Goal: Register for event/course

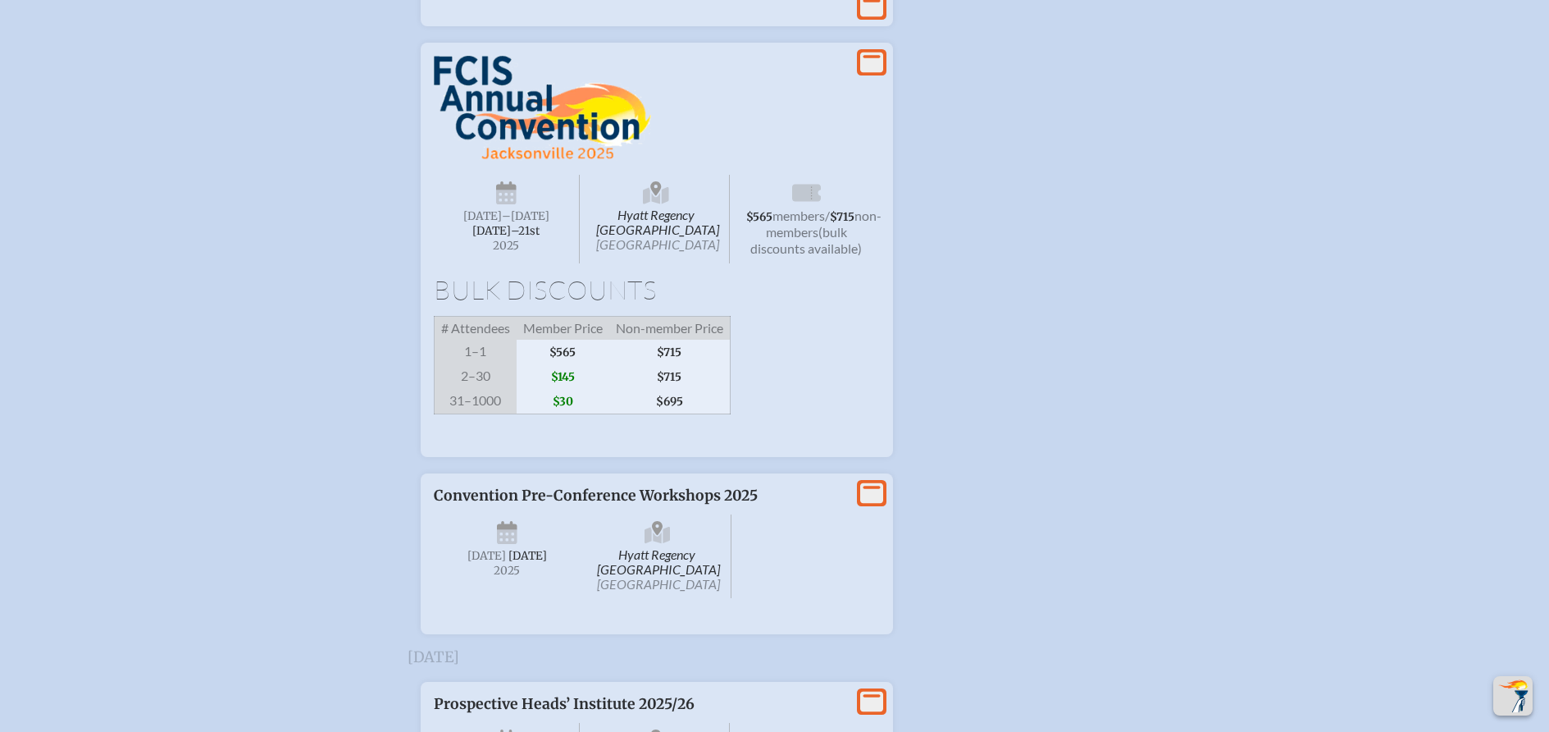
scroll to position [2047, 0]
type input "[EMAIL_ADDRESS][DOMAIN_NAME]"
click at [500, 235] on span "[DATE]–⁠21st" at bounding box center [505, 228] width 67 height 14
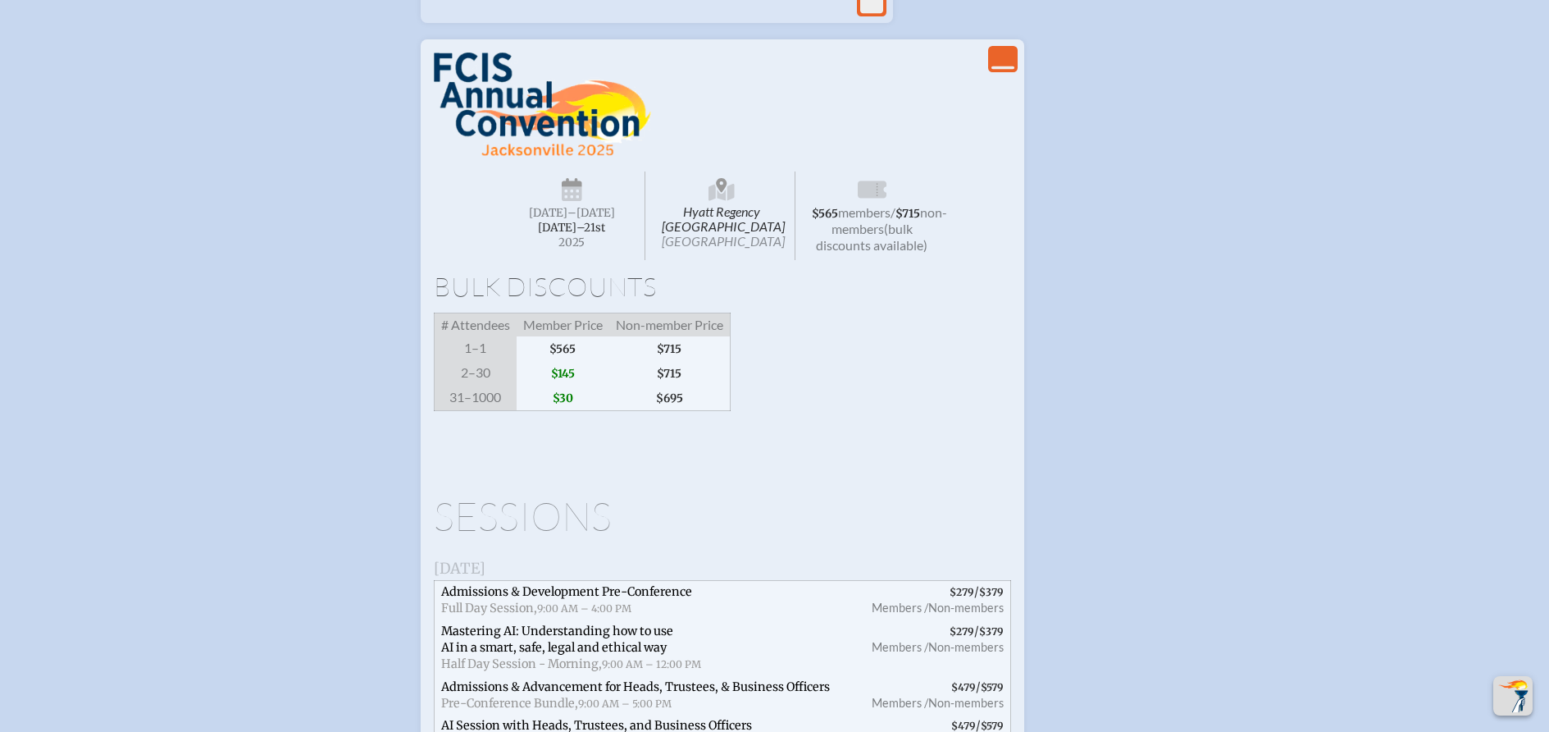
click at [880, 220] on span "members" at bounding box center [864, 212] width 52 height 16
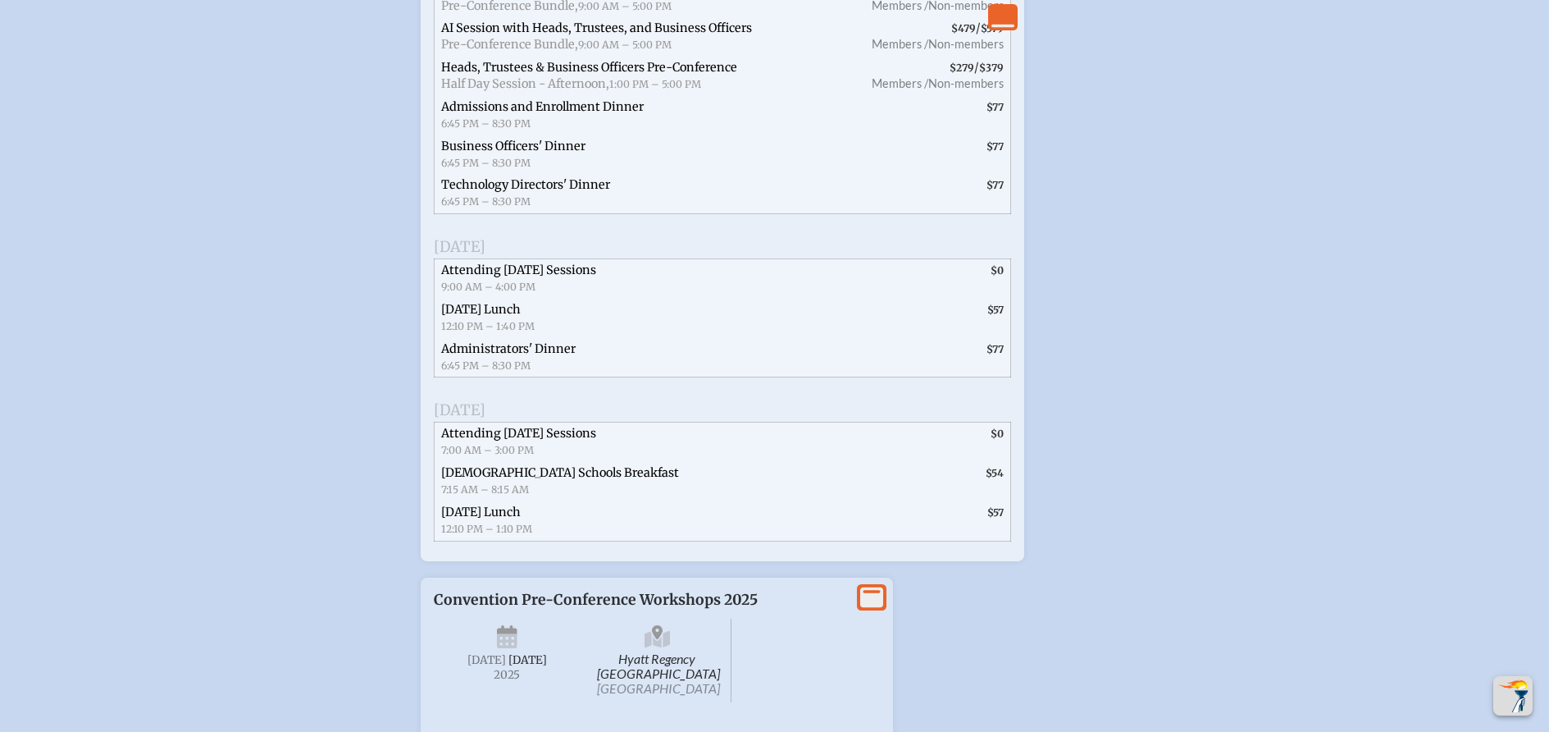
scroll to position [2785, 0]
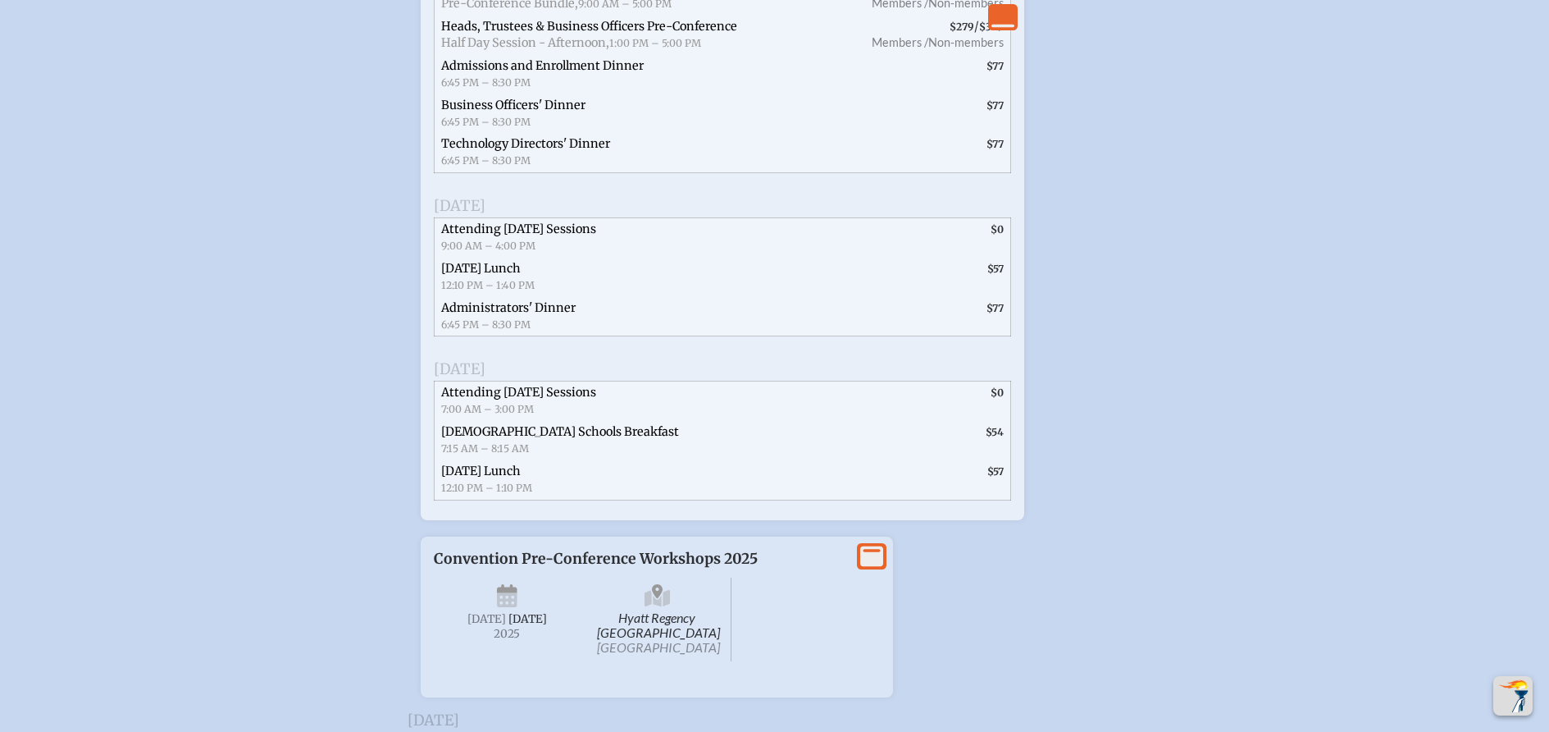
click at [655, 661] on span "Hyatt Regency Jacksonville Riverfront Jacksonville" at bounding box center [658, 619] width 148 height 84
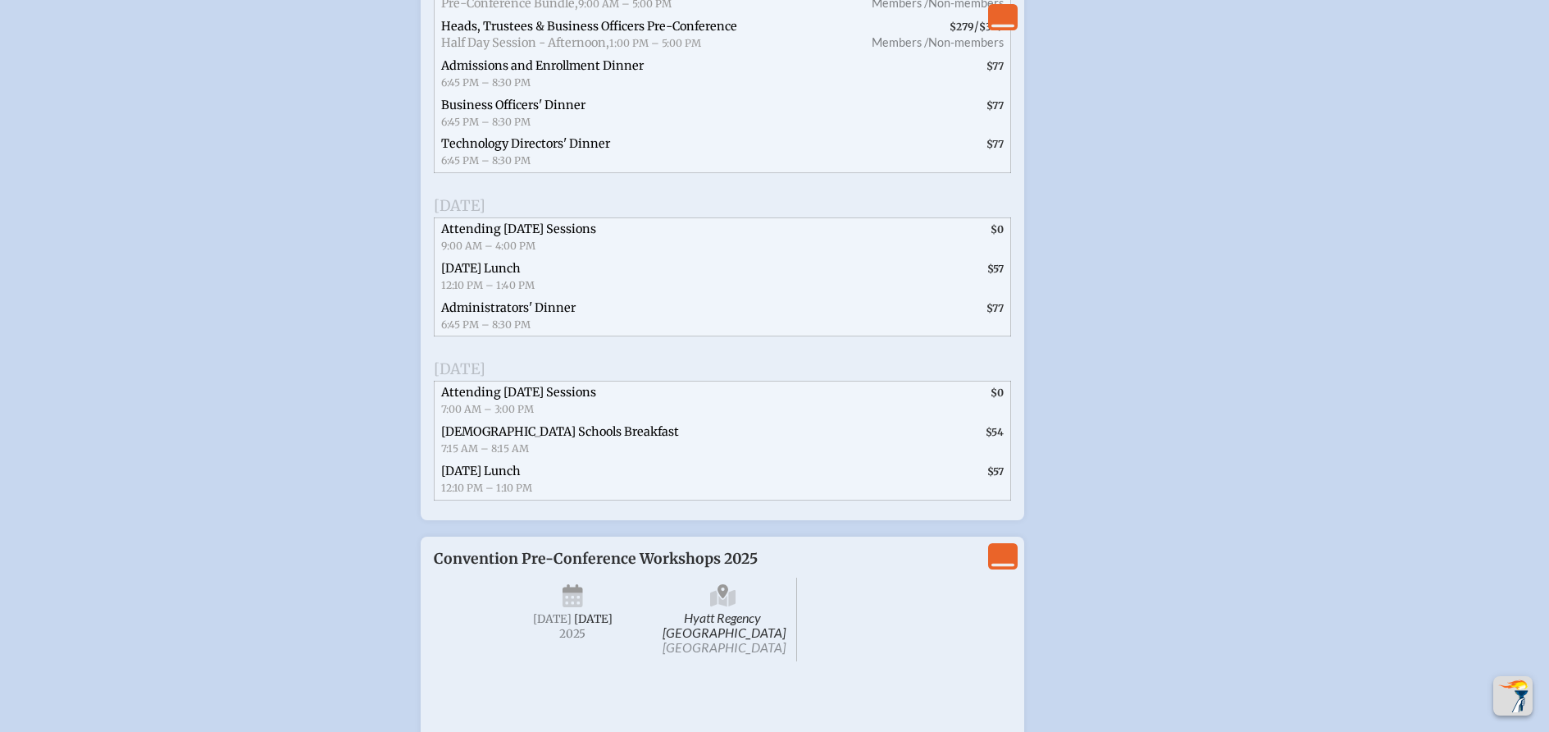
click at [730, 656] on span "Hyatt Regency Jacksonville Riverfront Jacksonville" at bounding box center [724, 619] width 148 height 84
click at [729, 607] on icon at bounding box center [723, 598] width 26 height 17
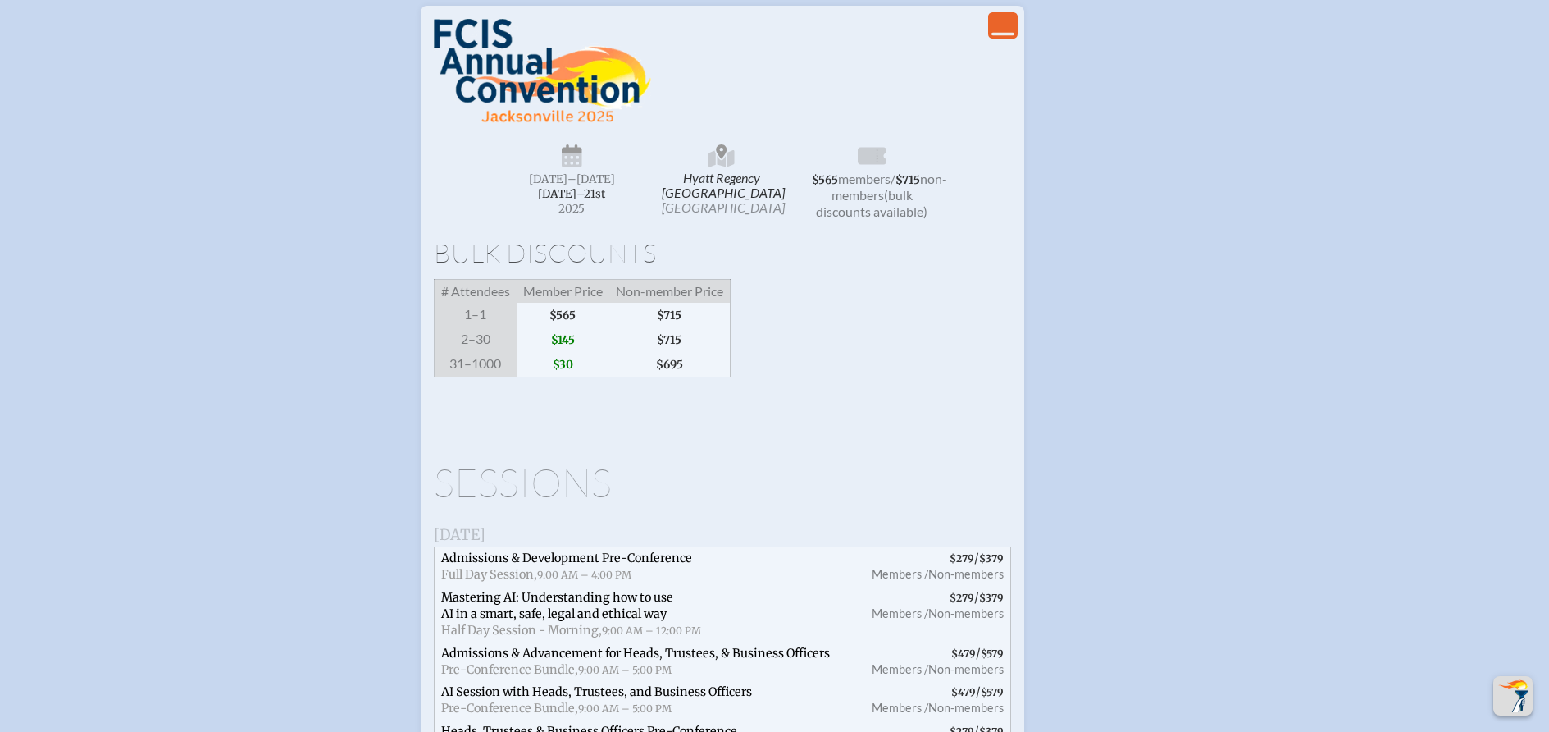
scroll to position [1962, 0]
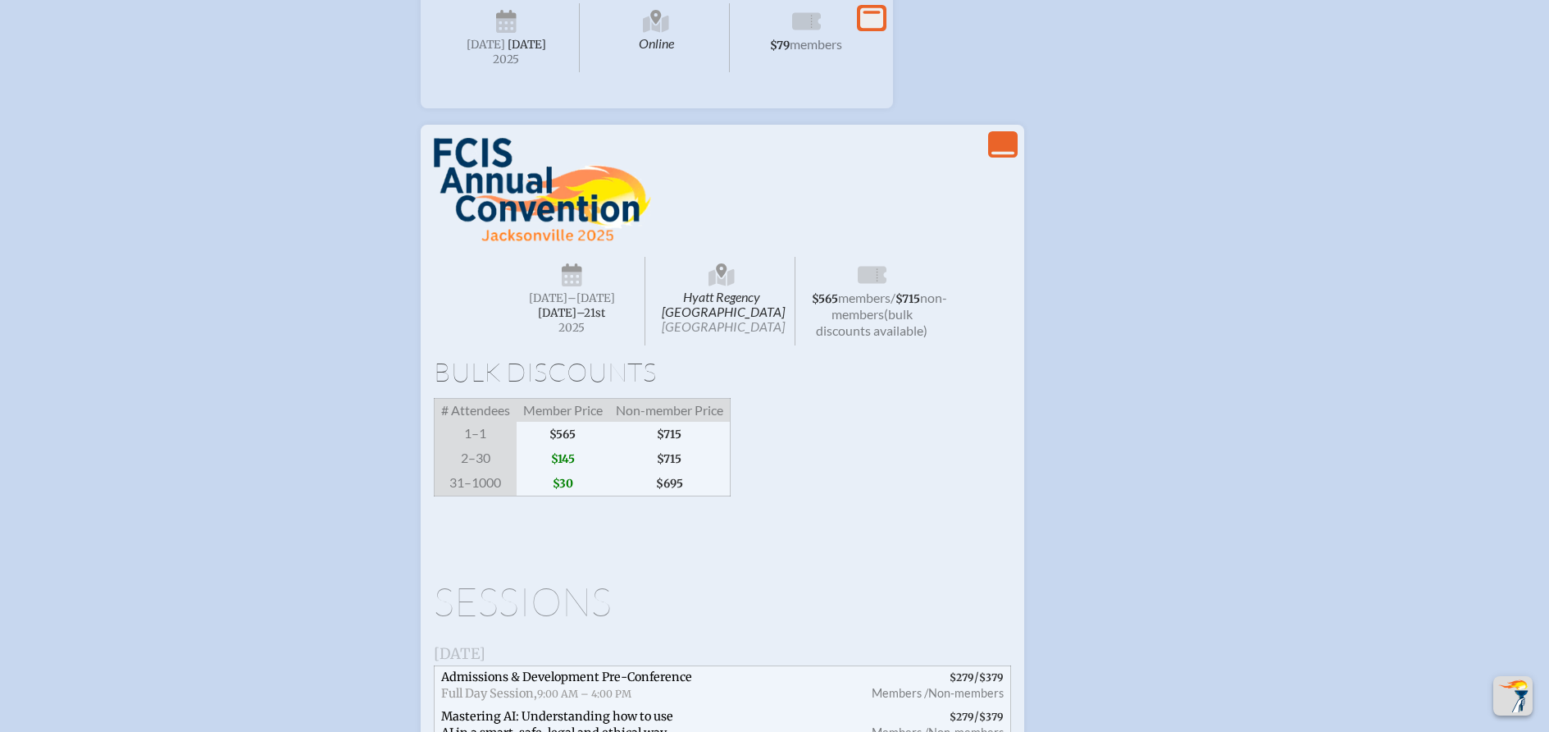
click at [582, 287] on icon at bounding box center [572, 279] width 21 height 15
click at [869, 290] on icon at bounding box center [872, 276] width 29 height 26
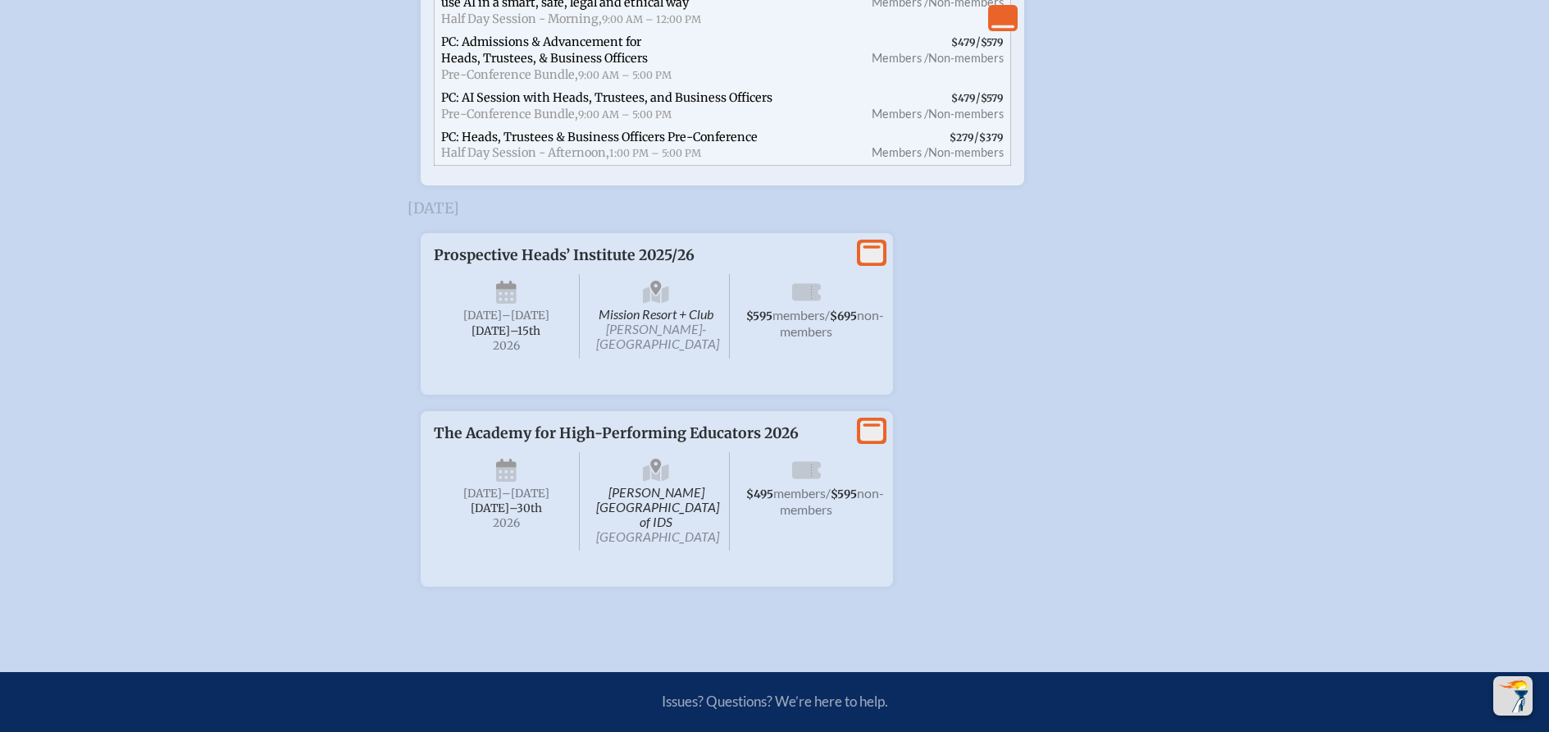
scroll to position [3684, 0]
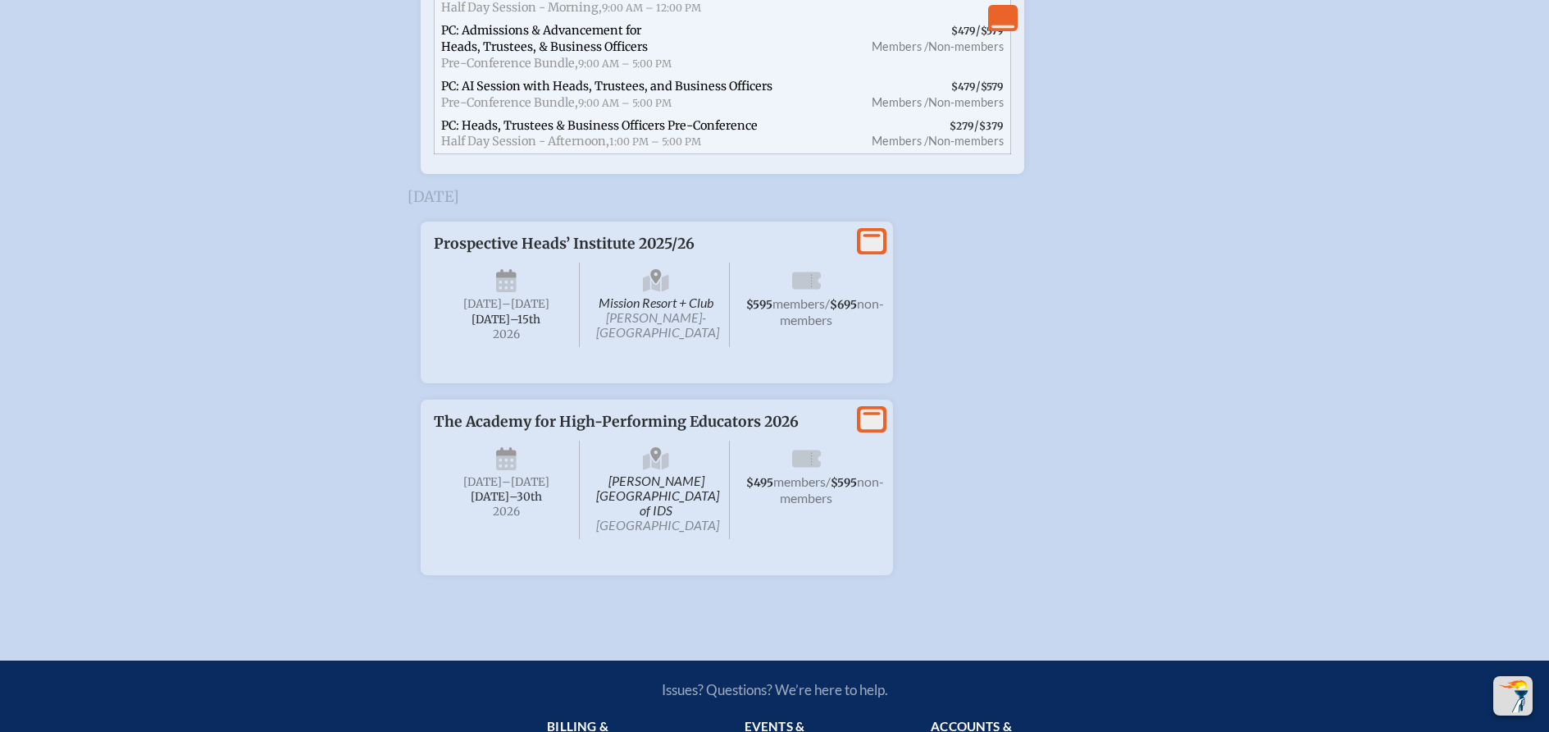
click at [807, 311] on span "members" at bounding box center [799, 303] width 52 height 16
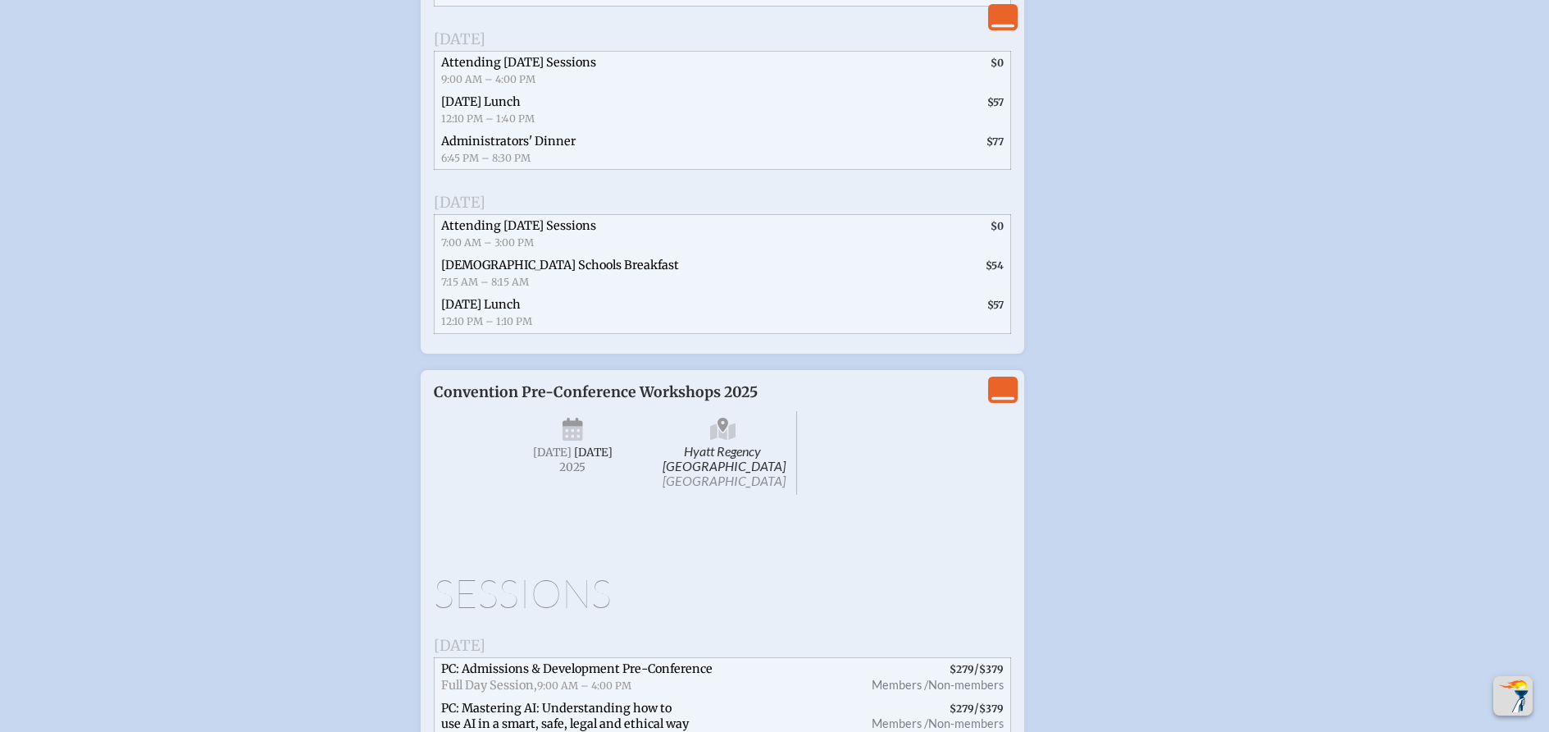
scroll to position [2946, 0]
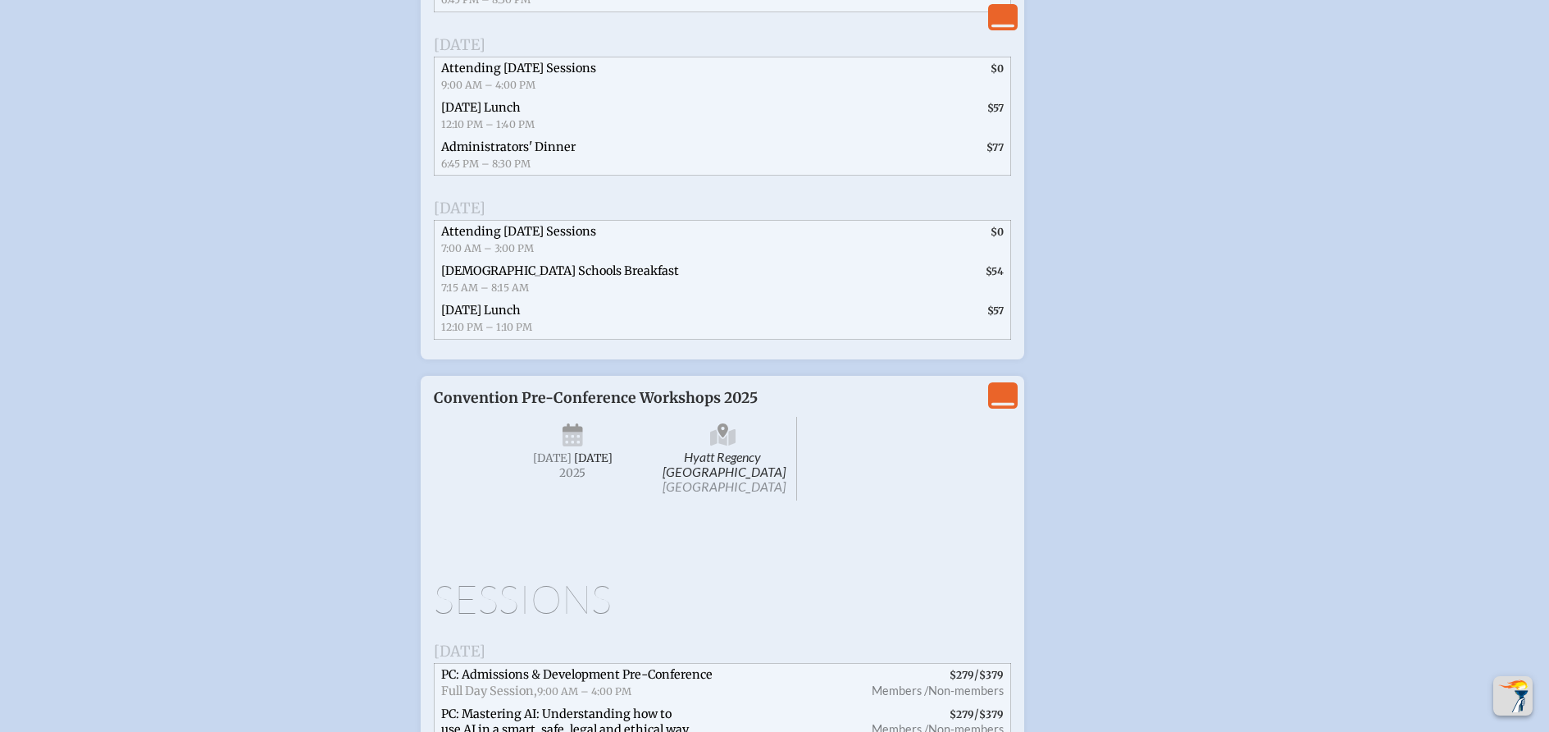
click at [568, 446] on icon at bounding box center [573, 438] width 21 height 15
click at [576, 446] on icon at bounding box center [573, 438] width 21 height 15
click at [741, 500] on span "Hyatt Regency [GEOGRAPHIC_DATA] [GEOGRAPHIC_DATA]" at bounding box center [724, 459] width 148 height 84
click at [725, 437] on icon at bounding box center [723, 430] width 11 height 14
click at [997, 407] on icon "View Less" at bounding box center [1003, 395] width 23 height 23
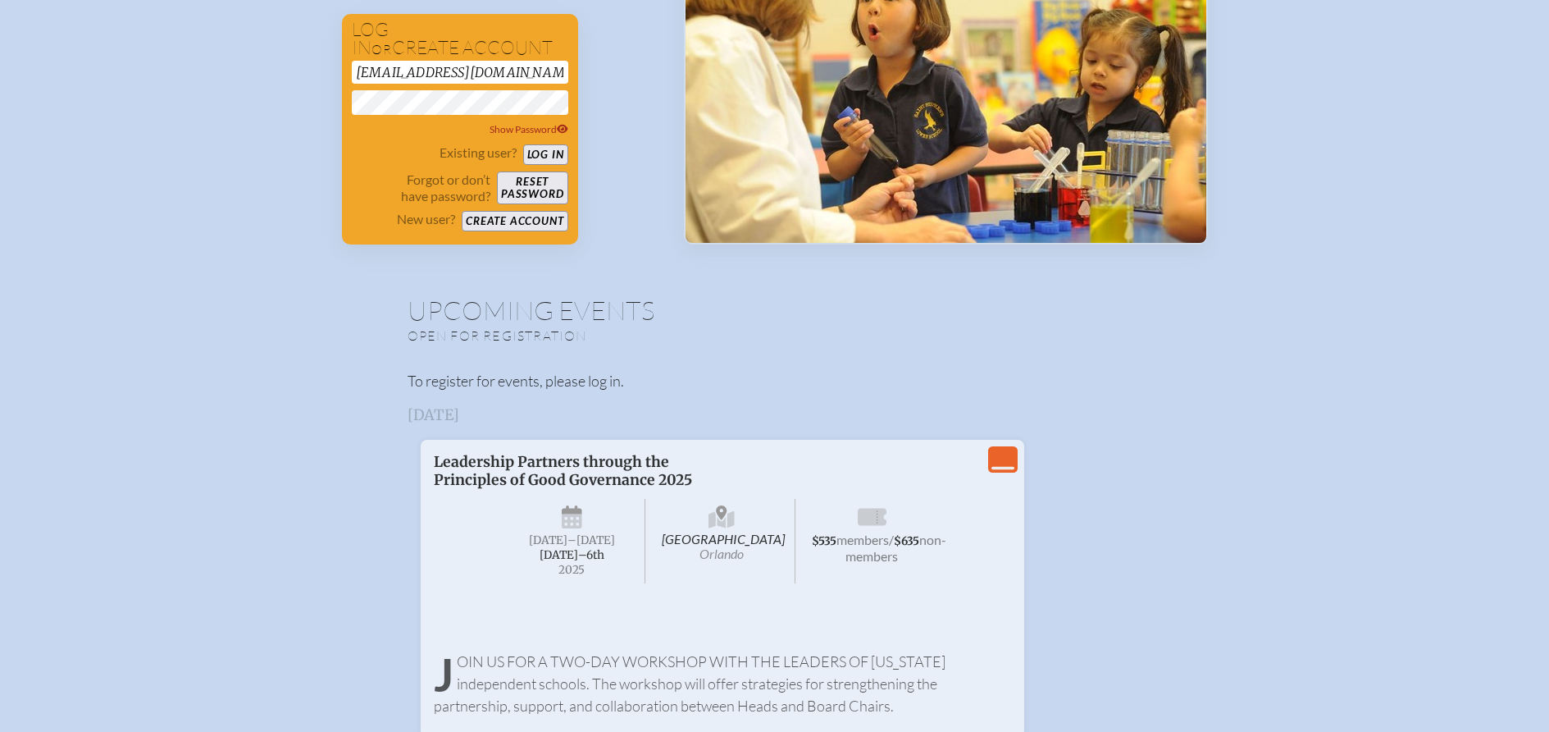
scroll to position [246, 0]
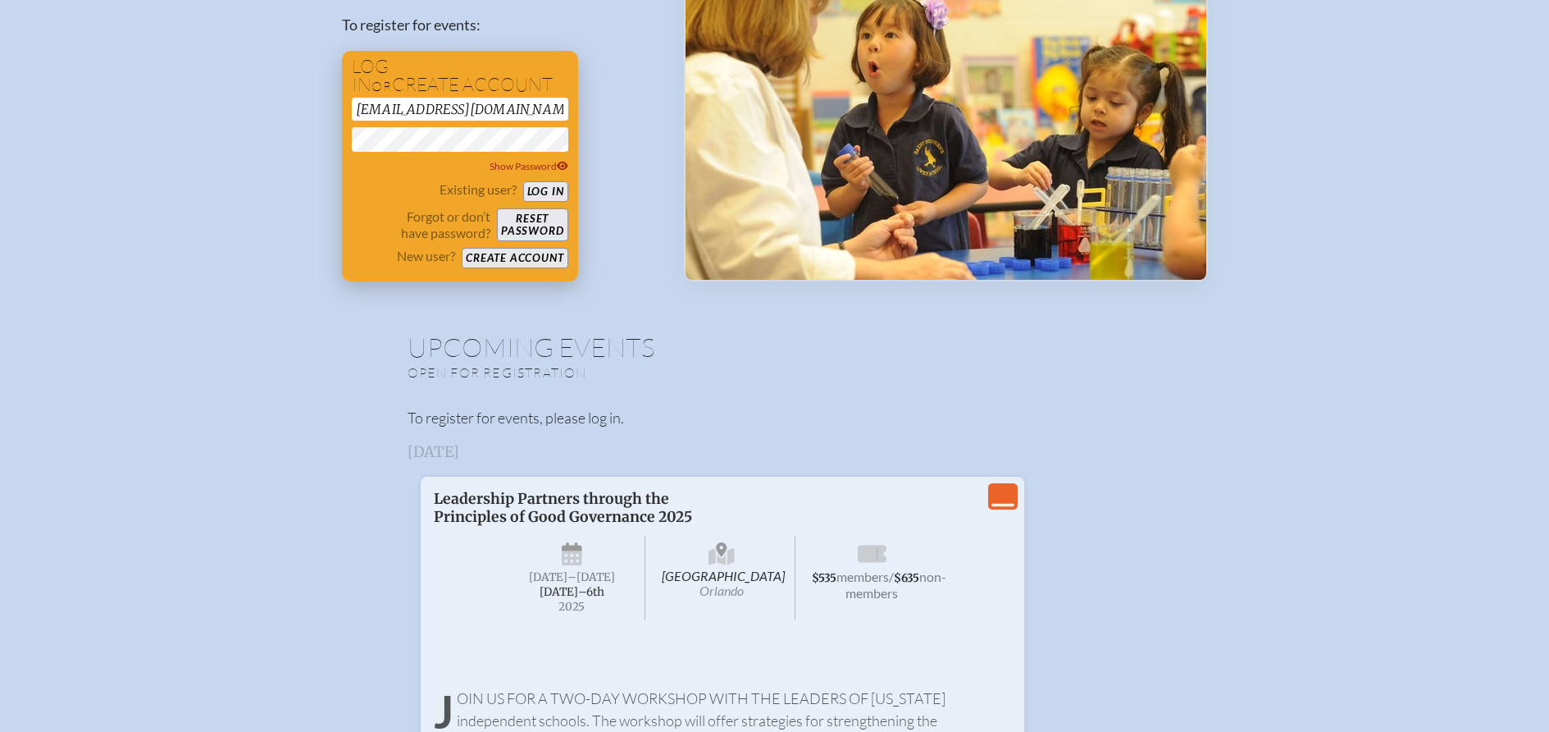
click at [544, 194] on button "Log in" at bounding box center [545, 191] width 45 height 21
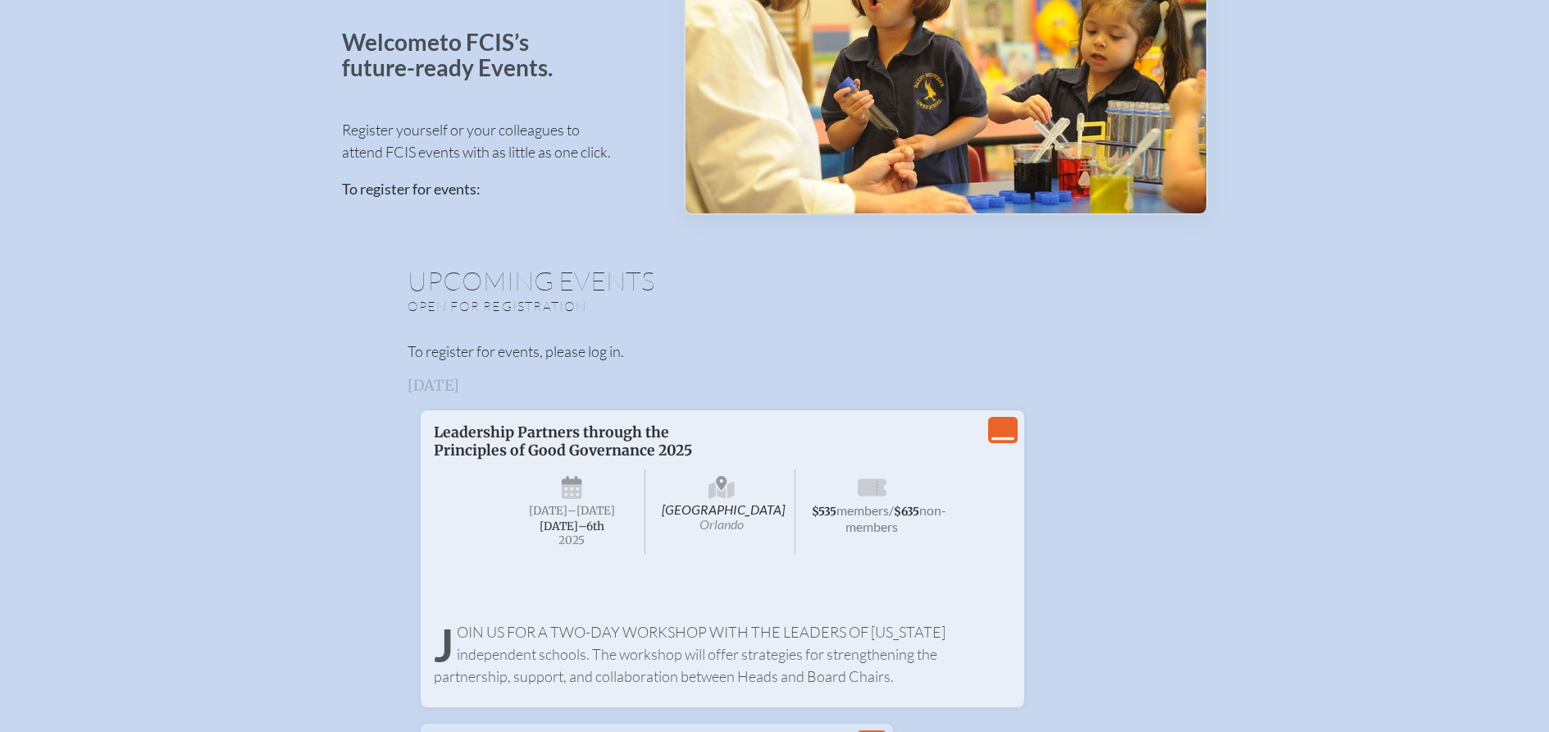
scroll to position [180, 0]
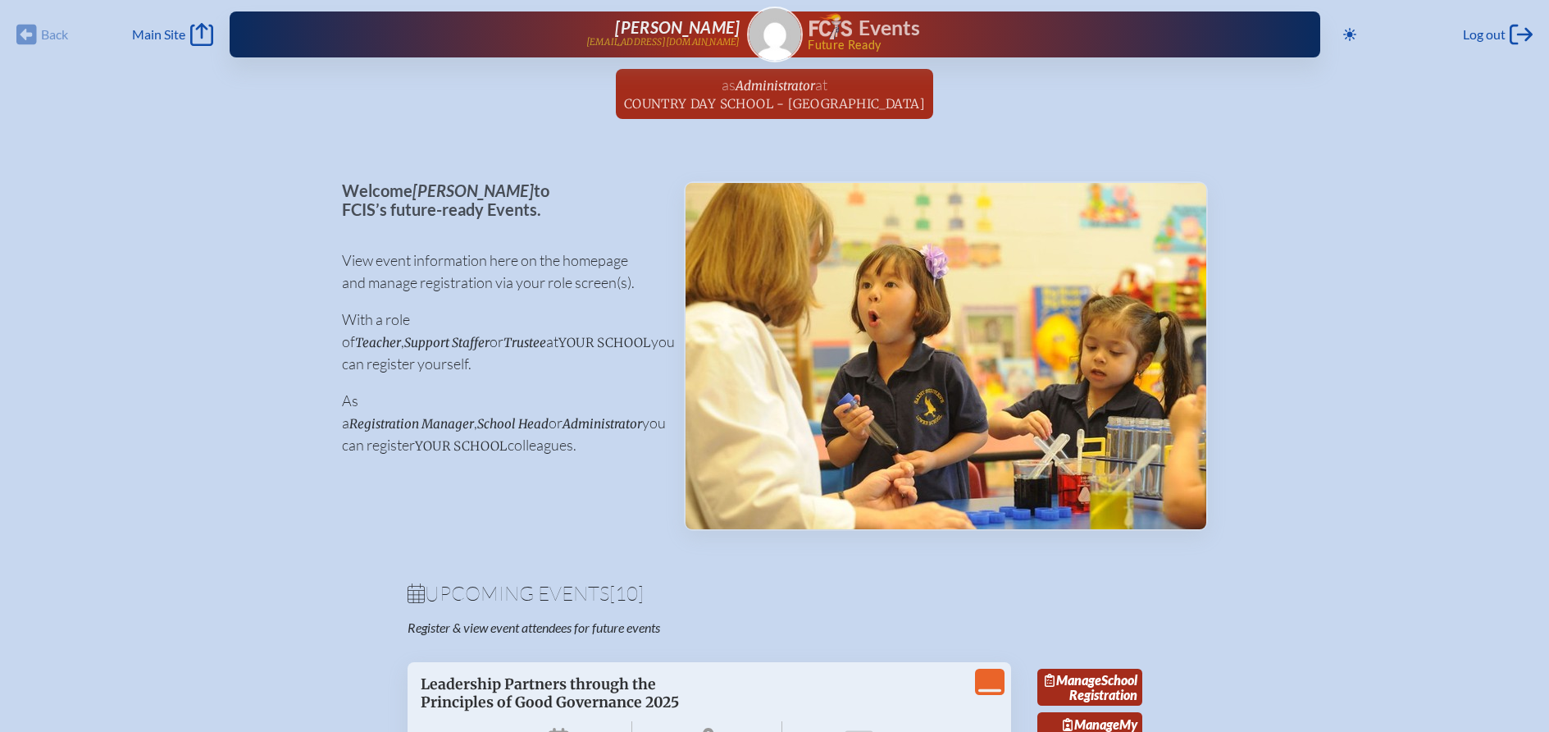
click at [54, 31] on div "Back Back Main Site Main Site" at bounding box center [114, 34] width 197 height 23
click at [26, 37] on div "Back Back Main Site Main Site" at bounding box center [114, 34] width 197 height 23
click at [1494, 31] on span "Log out" at bounding box center [1484, 34] width 43 height 16
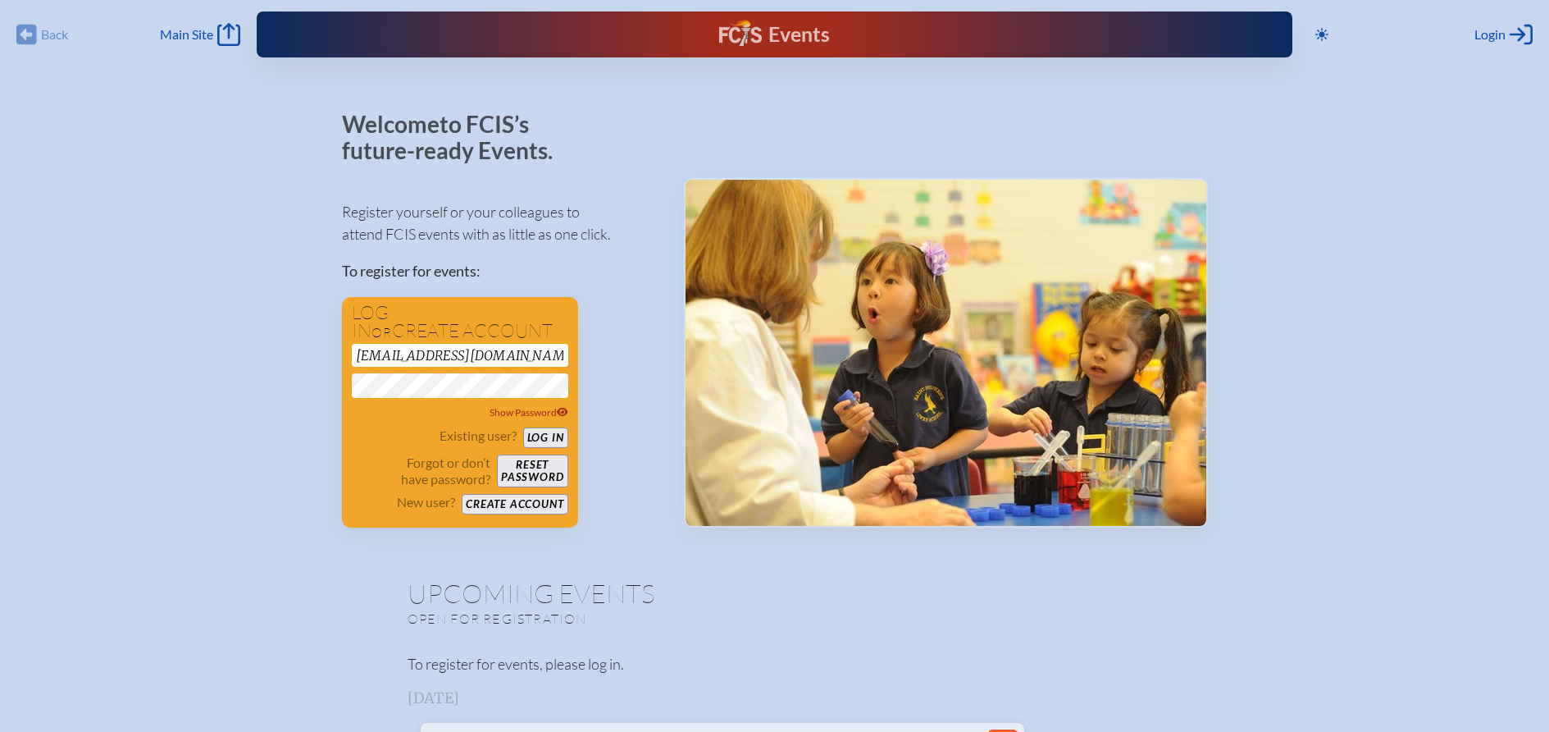
drag, startPoint x: 542, startPoint y: 354, endPoint x: 167, endPoint y: 362, distance: 375.7
type input "m"
type input "head@hydeparkmontessori.com"
click at [550, 431] on button "Log in" at bounding box center [545, 437] width 45 height 21
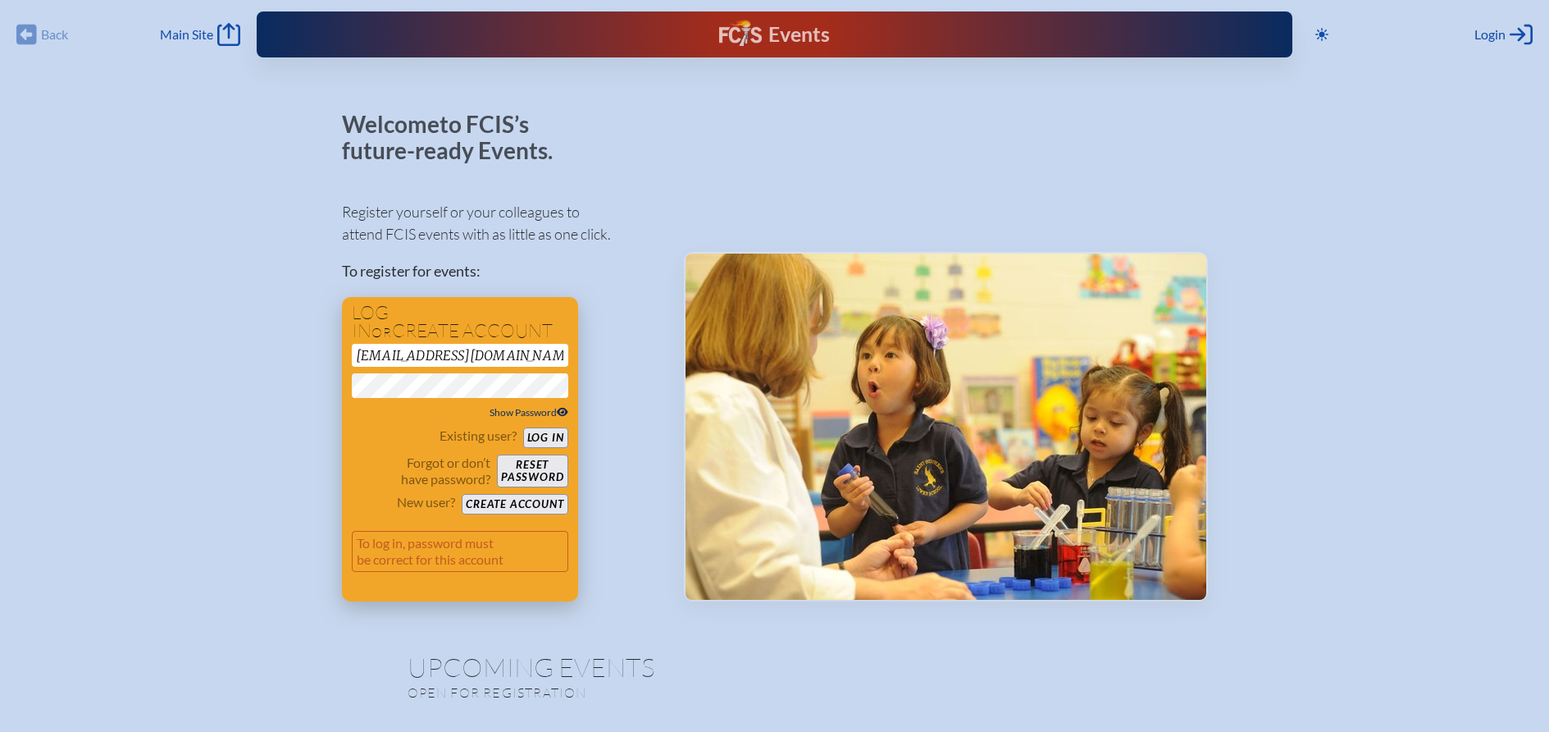
click at [526, 409] on span "Show Password" at bounding box center [529, 412] width 79 height 12
click at [547, 442] on button "Log in" at bounding box center [545, 437] width 45 height 21
click at [463, 367] on div "head@hydeparkmontessori.com Hide Password" at bounding box center [460, 382] width 217 height 77
click at [513, 506] on button "Create account" at bounding box center [515, 504] width 106 height 21
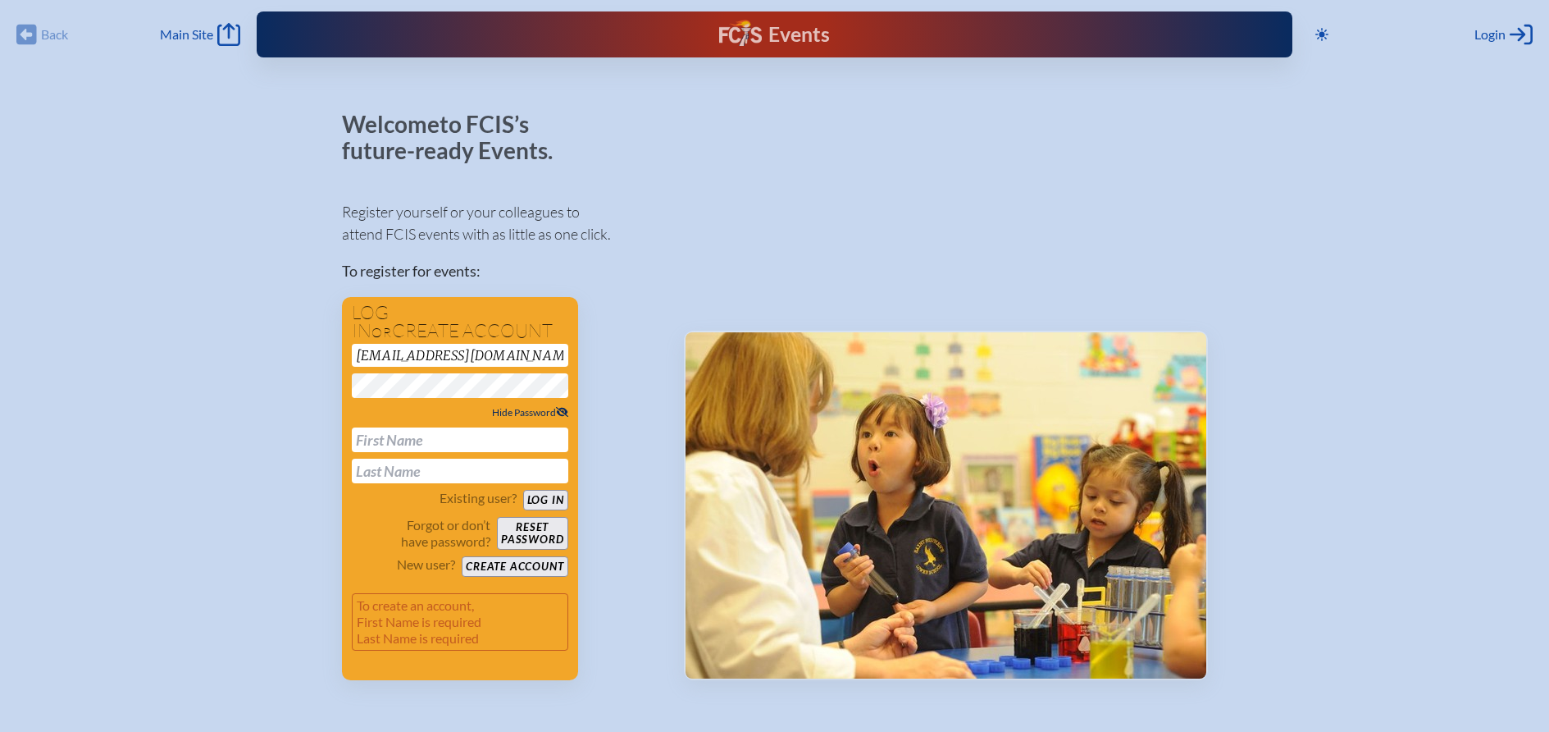
click at [417, 434] on input "text" at bounding box center [460, 439] width 217 height 25
type input "amanda"
type input "[PERSON_NAME]"
click at [539, 498] on button "Log in" at bounding box center [545, 500] width 45 height 21
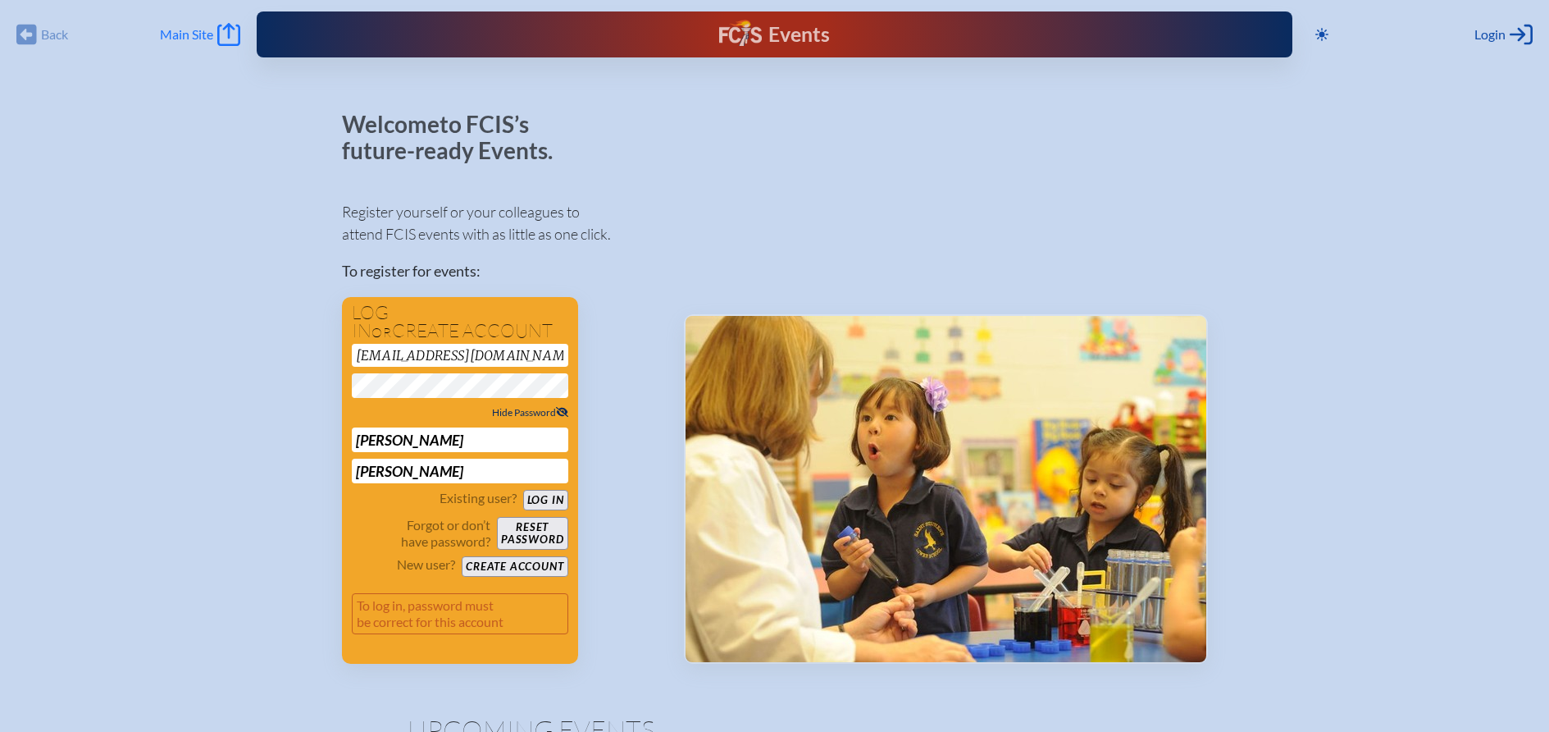
click at [205, 33] on span "Main Site" at bounding box center [186, 34] width 53 height 16
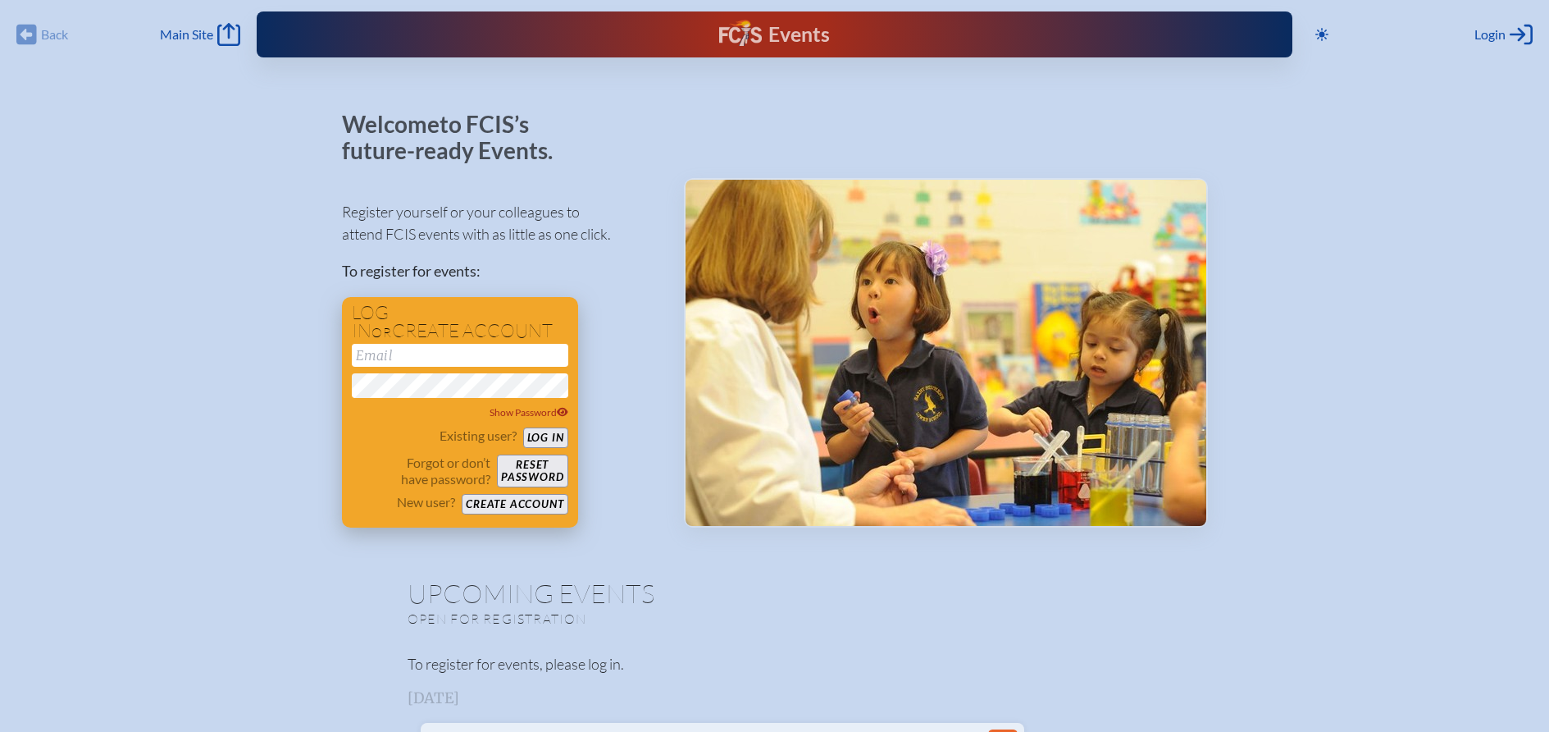
type input "sarmstrong@countrydaylargo.com"
drag, startPoint x: 354, startPoint y: 354, endPoint x: 191, endPoint y: 353, distance: 162.4
click at [503, 204] on p "Register yourself or your colleagues to attend FCIS events with as little as on…" at bounding box center [500, 223] width 316 height 44
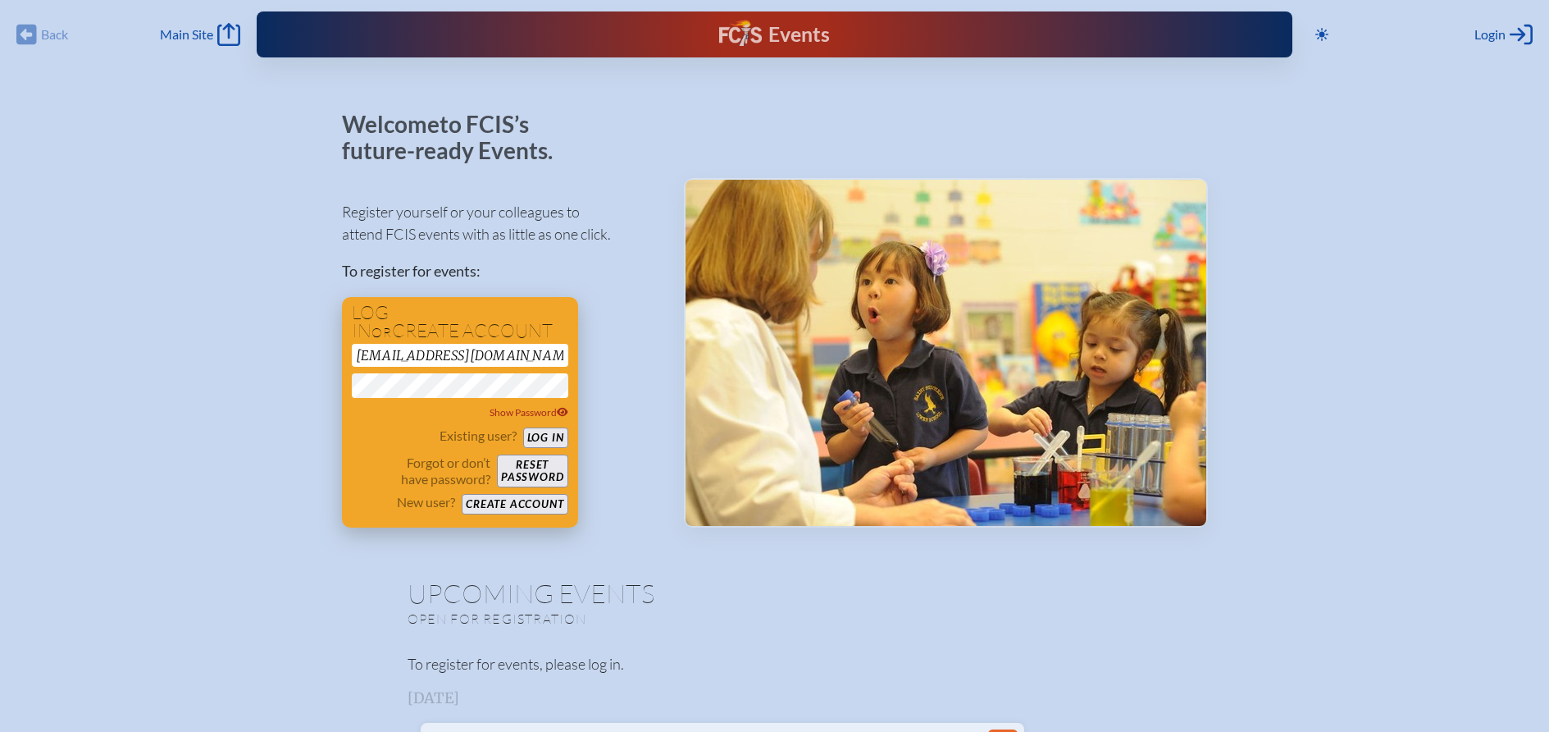
click at [495, 298] on div "Log in or create account sarmstrong@countrydaylargo.com Show Password Existing …" at bounding box center [460, 412] width 236 height 230
drag, startPoint x: 356, startPoint y: 343, endPoint x: 846, endPoint y: 349, distance: 490.5
click at [846, 349] on div "Welcome to FCIS’s future-ready Events. Register yourself or your colleagues to …" at bounding box center [775, 320] width 866 height 416
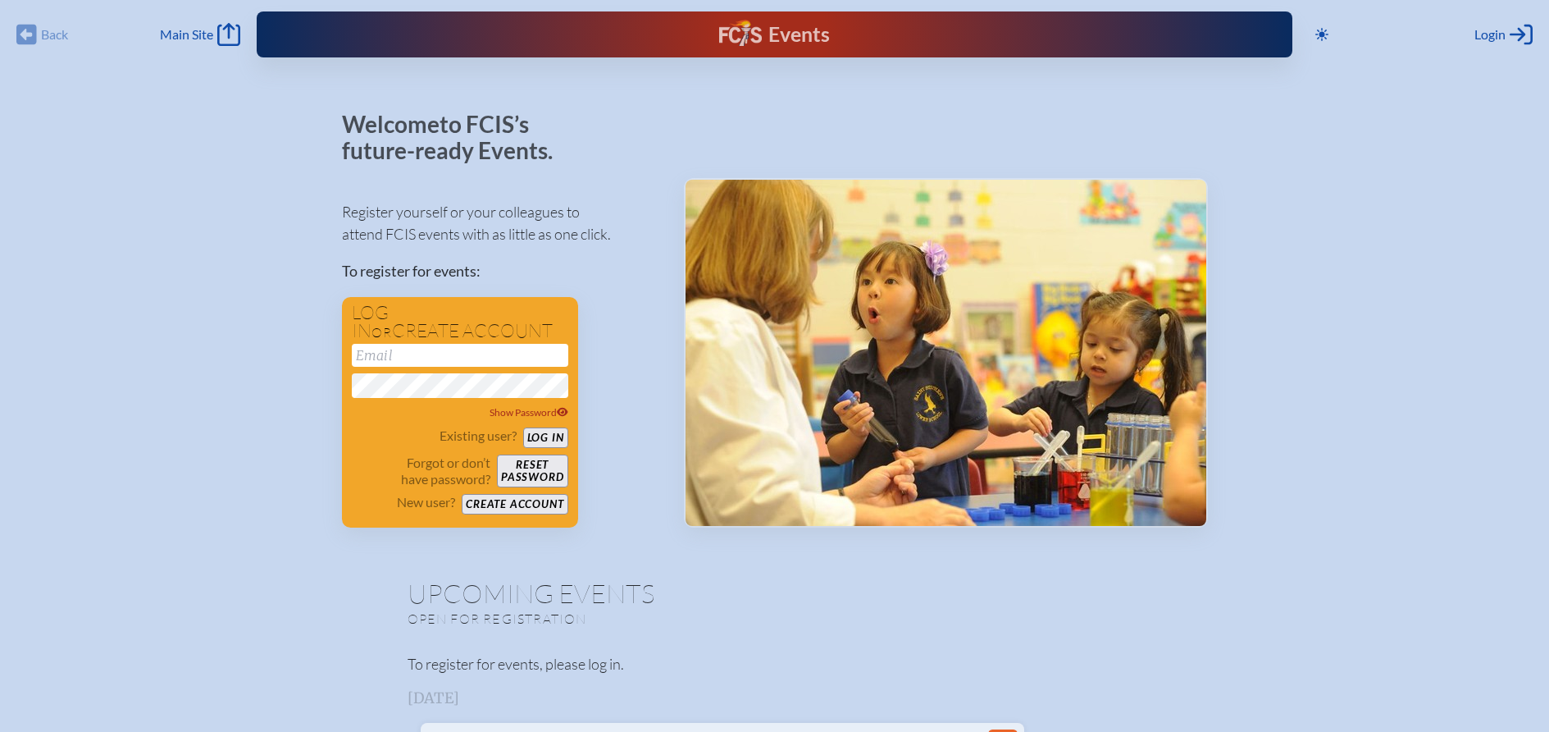
click at [595, 254] on div "Register yourself or your colleagues to attend FCIS events with as little as on…" at bounding box center [500, 356] width 316 height 341
click at [524, 500] on button "Create account" at bounding box center [515, 504] width 106 height 21
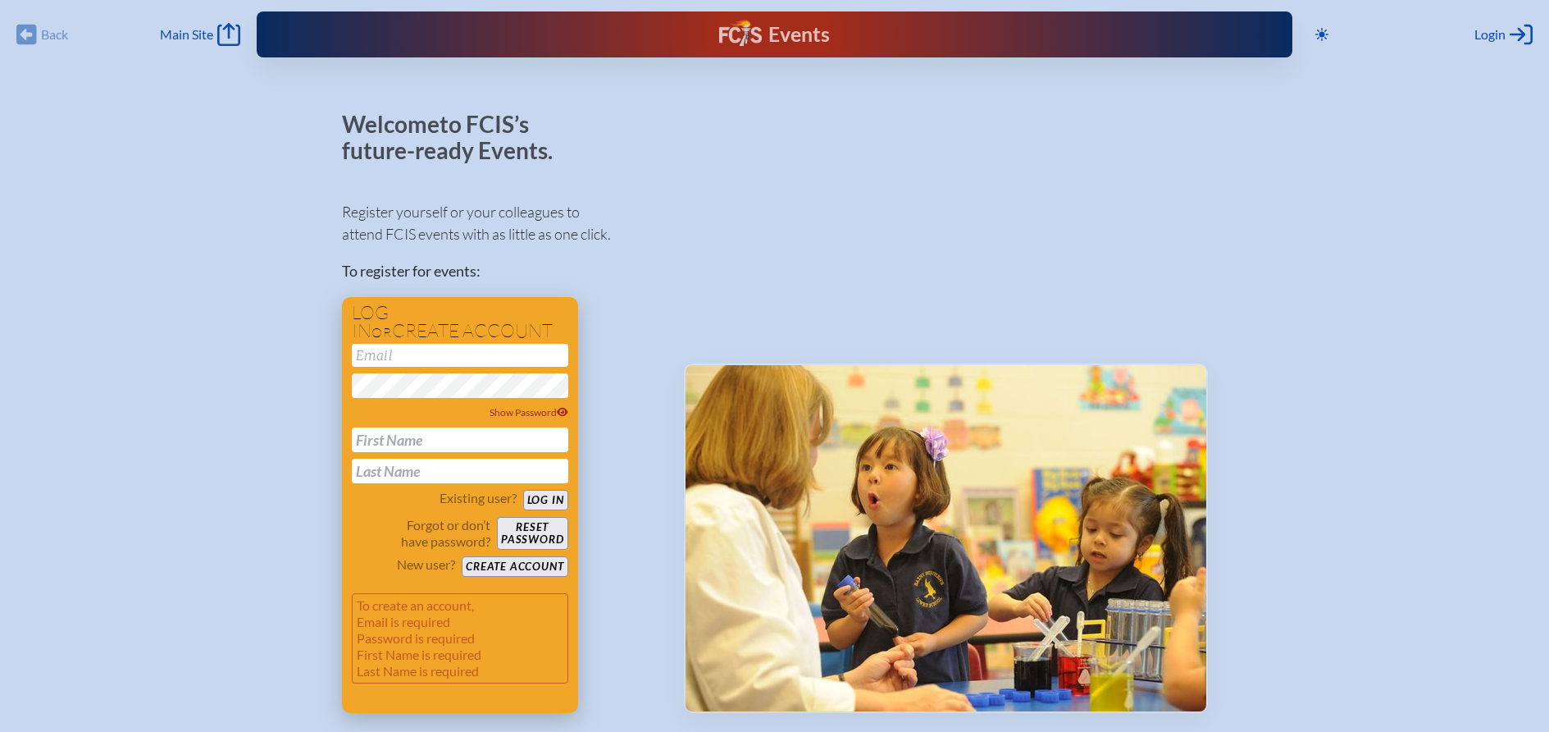
click at [400, 442] on input "text" at bounding box center [460, 439] width 217 height 25
type input "[PERSON_NAME]"
click at [538, 566] on button "Create account" at bounding box center [515, 566] width 106 height 21
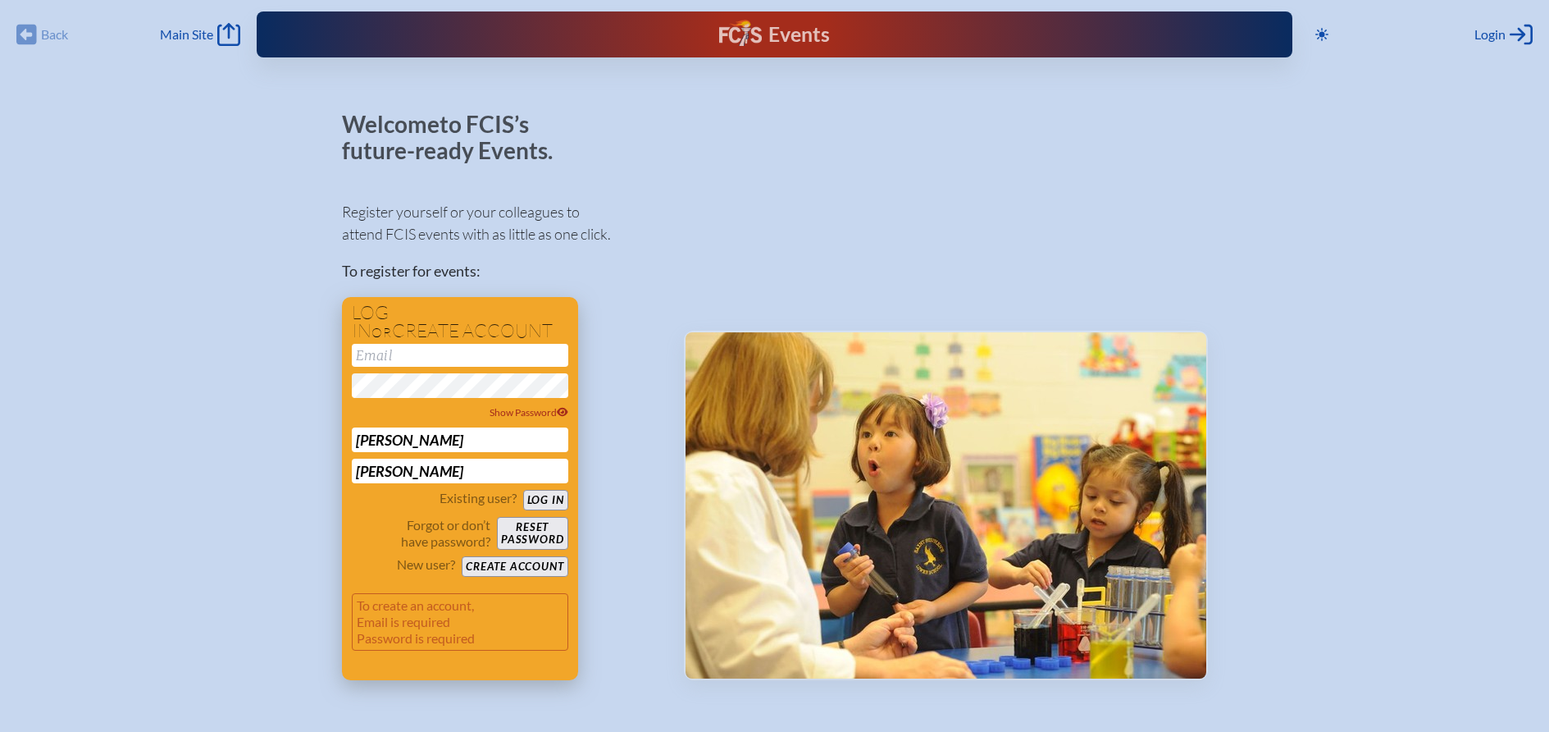
click at [388, 344] on input "email" at bounding box center [460, 355] width 217 height 23
type input "a"
type input "[EMAIL_ADDRESS][DOMAIN_NAME]"
click at [490, 564] on button "Create account" at bounding box center [515, 566] width 106 height 21
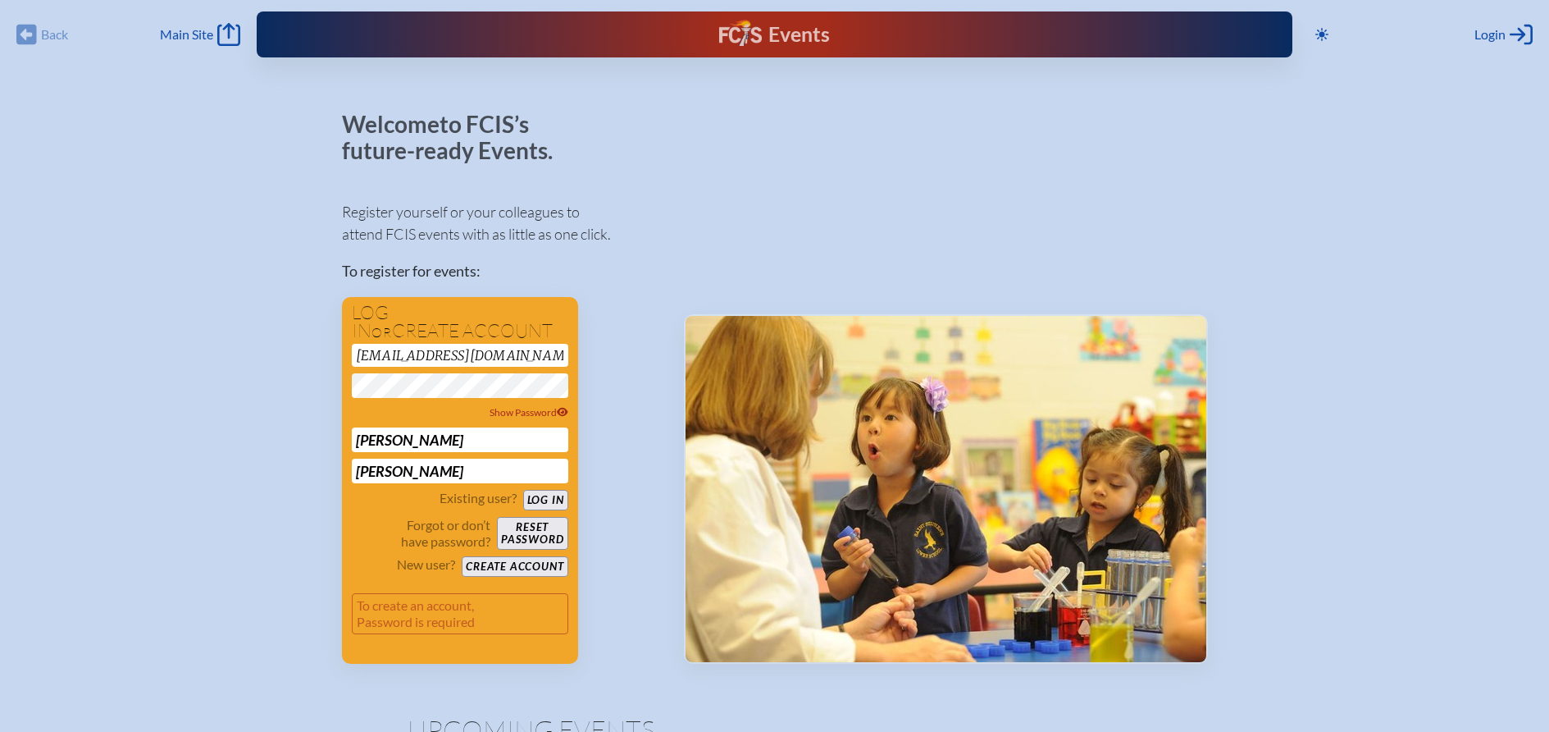
click at [647, 301] on div "Register yourself or your colleagues to attend FCIS events with as little as on…" at bounding box center [500, 424] width 316 height 477
click at [565, 411] on icon at bounding box center [562, 412] width 11 height 9
click at [490, 566] on button "Create account" at bounding box center [515, 566] width 106 height 21
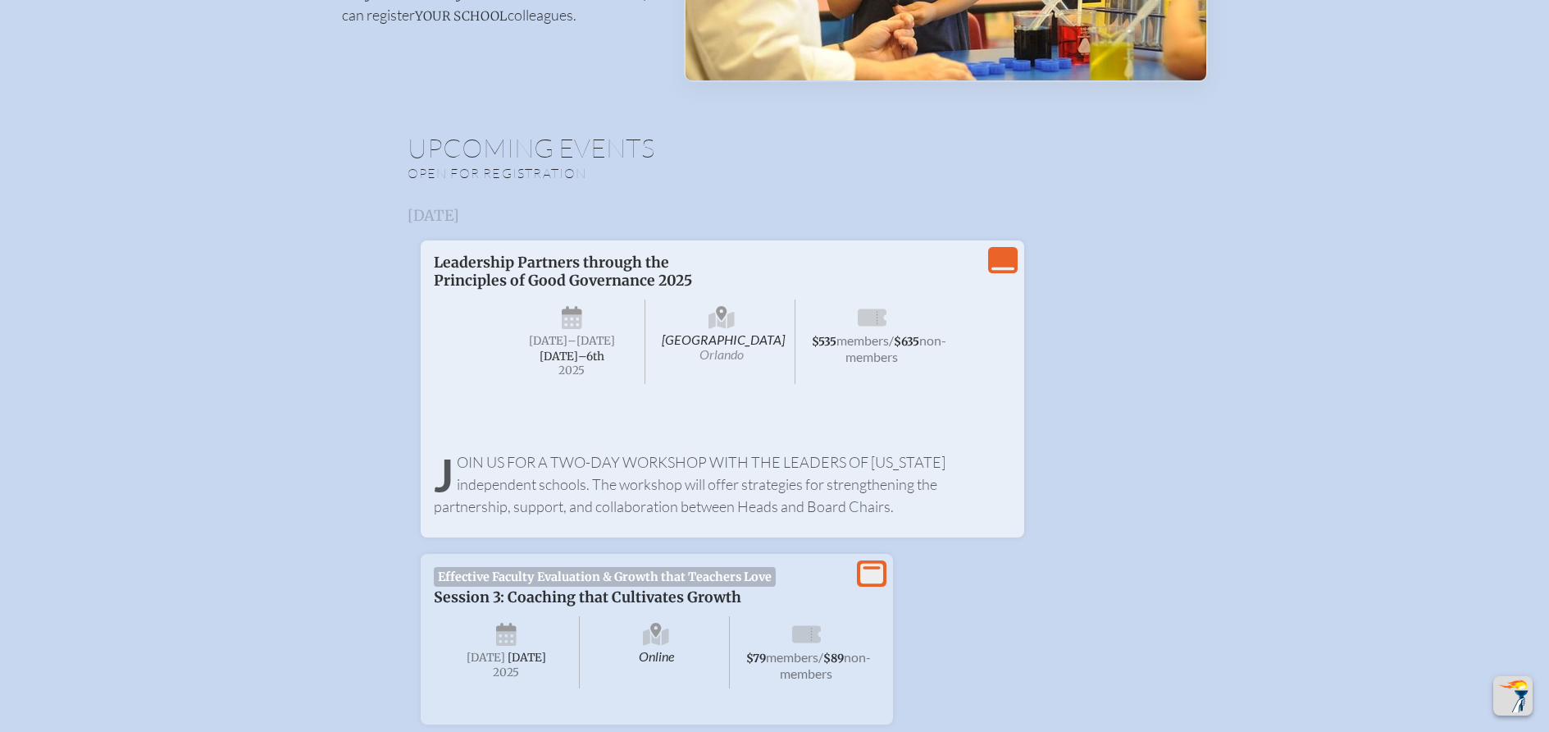
scroll to position [492, 0]
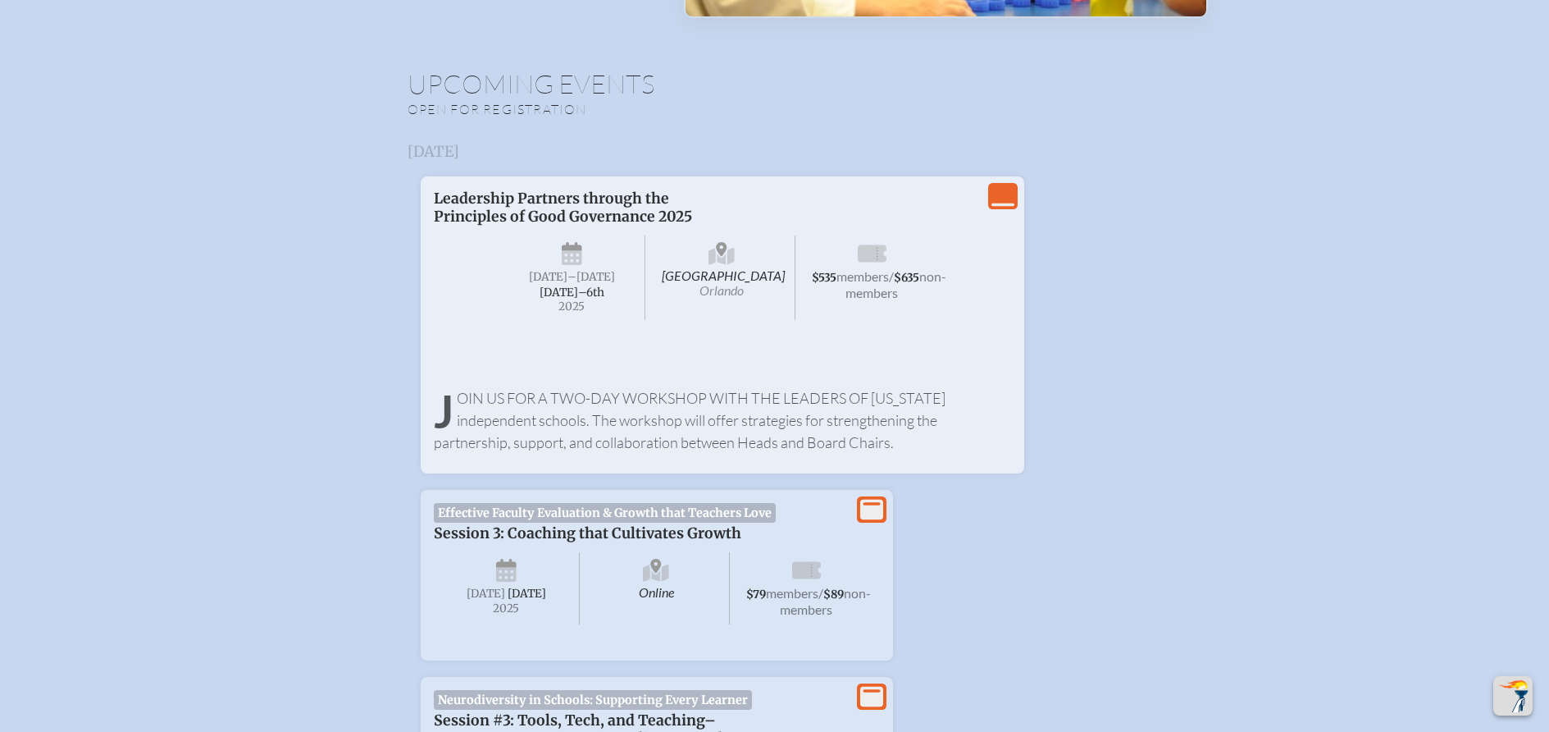
drag, startPoint x: 1030, startPoint y: 436, endPoint x: 967, endPoint y: 157, distance: 286.7
click at [967, 157] on h3 "[DATE]" at bounding box center [775, 152] width 735 height 16
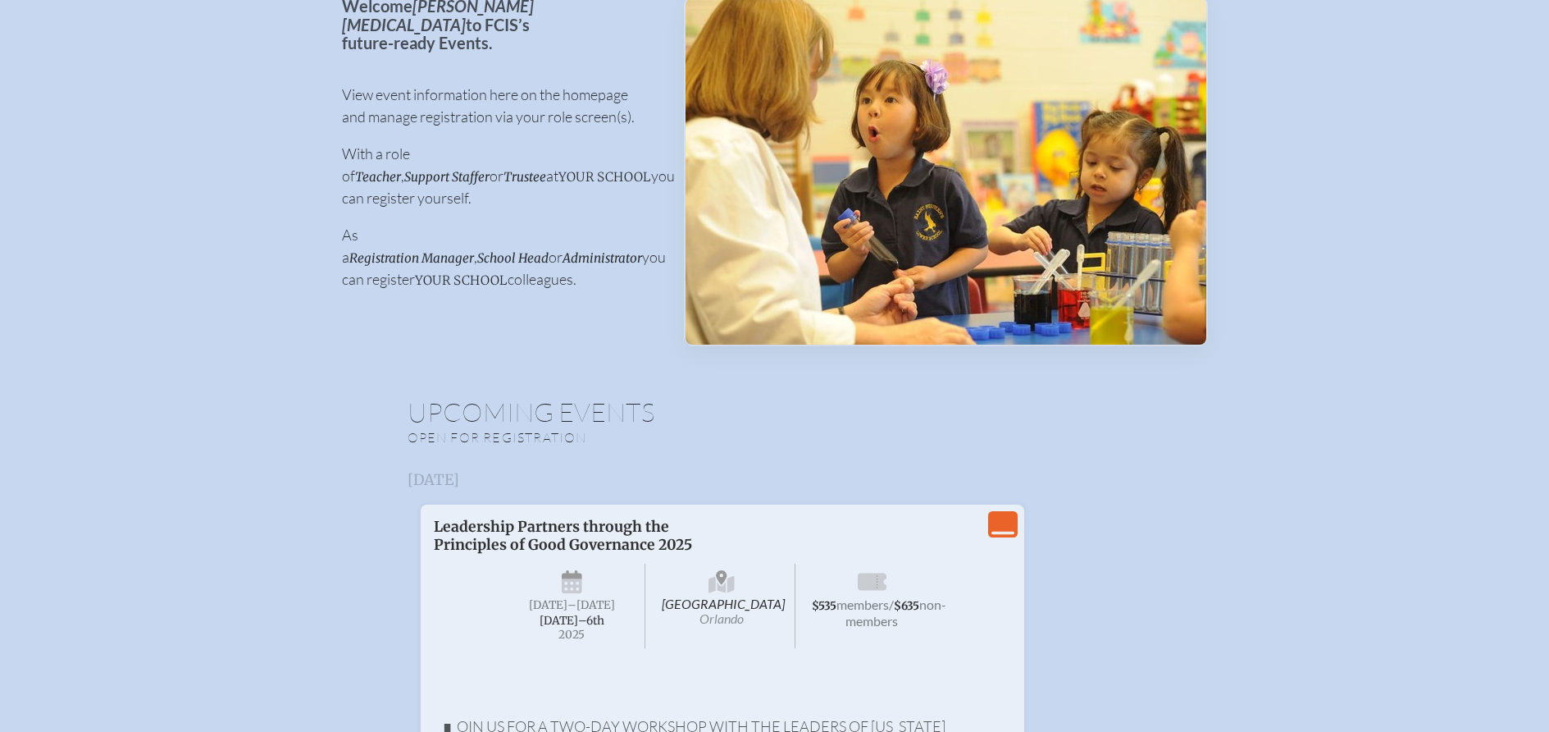
scroll to position [0, 0]
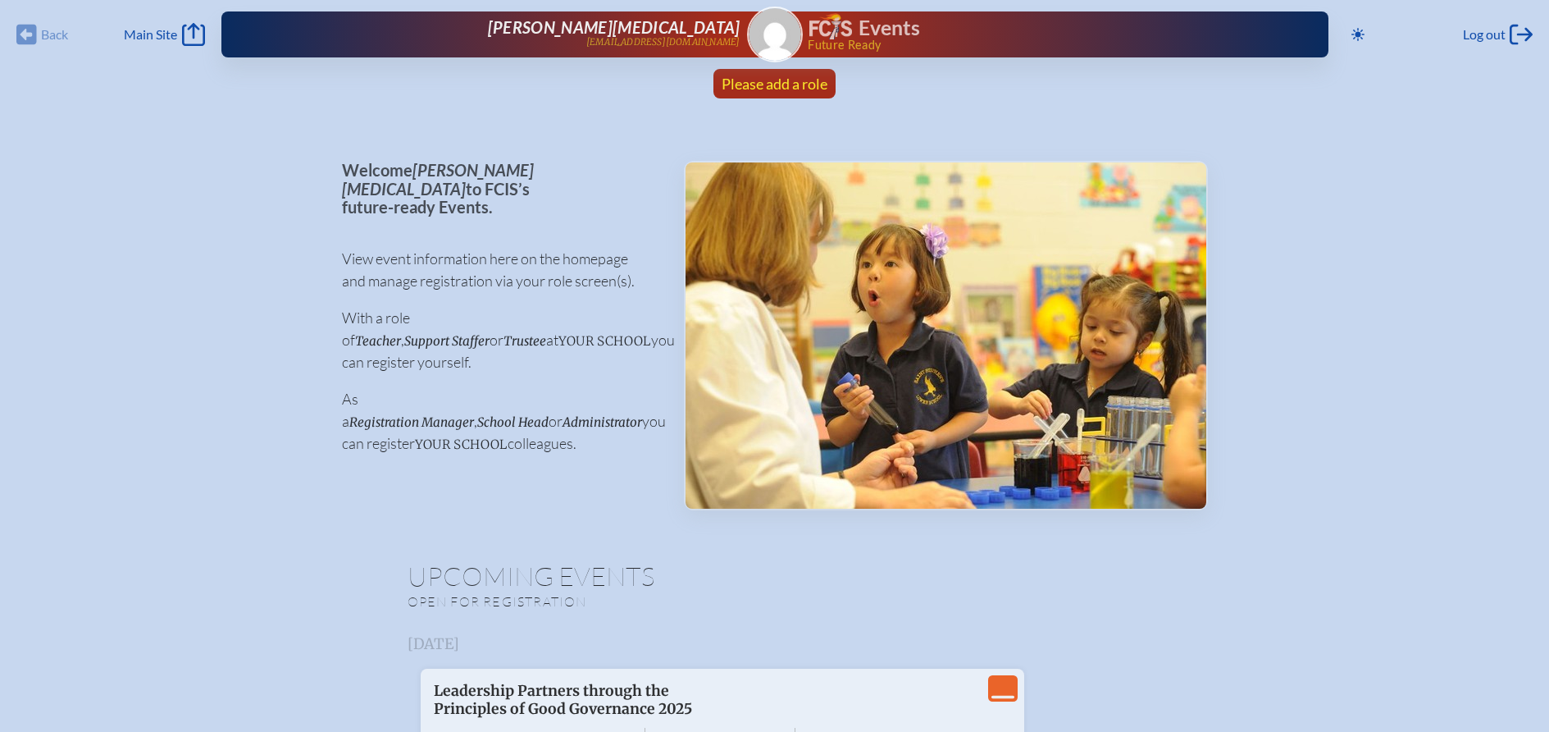
click at [765, 84] on span "Please add a role" at bounding box center [775, 84] width 106 height 18
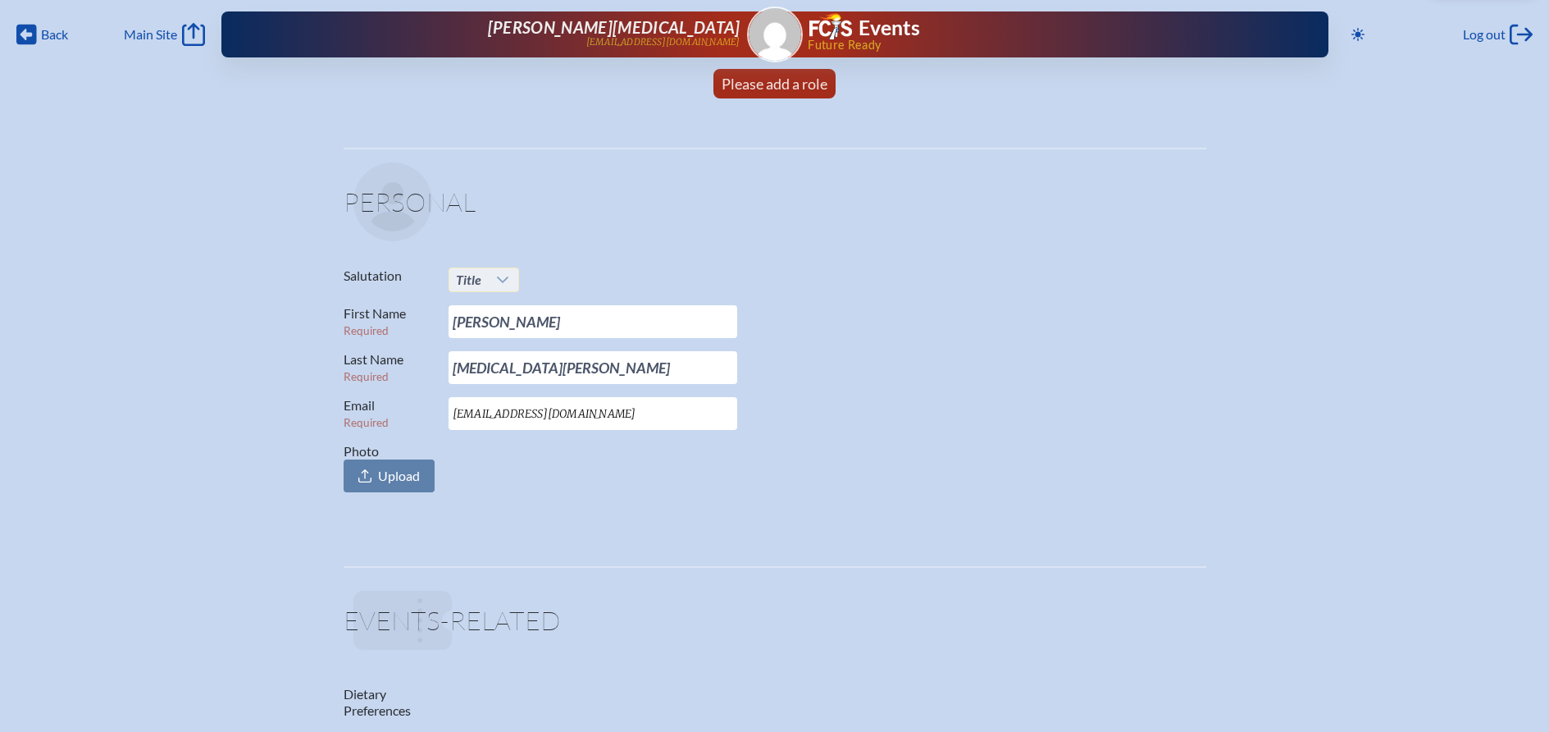
click at [496, 282] on icon at bounding box center [502, 279] width 13 height 13
click at [480, 371] on li "Ms." at bounding box center [484, 378] width 71 height 23
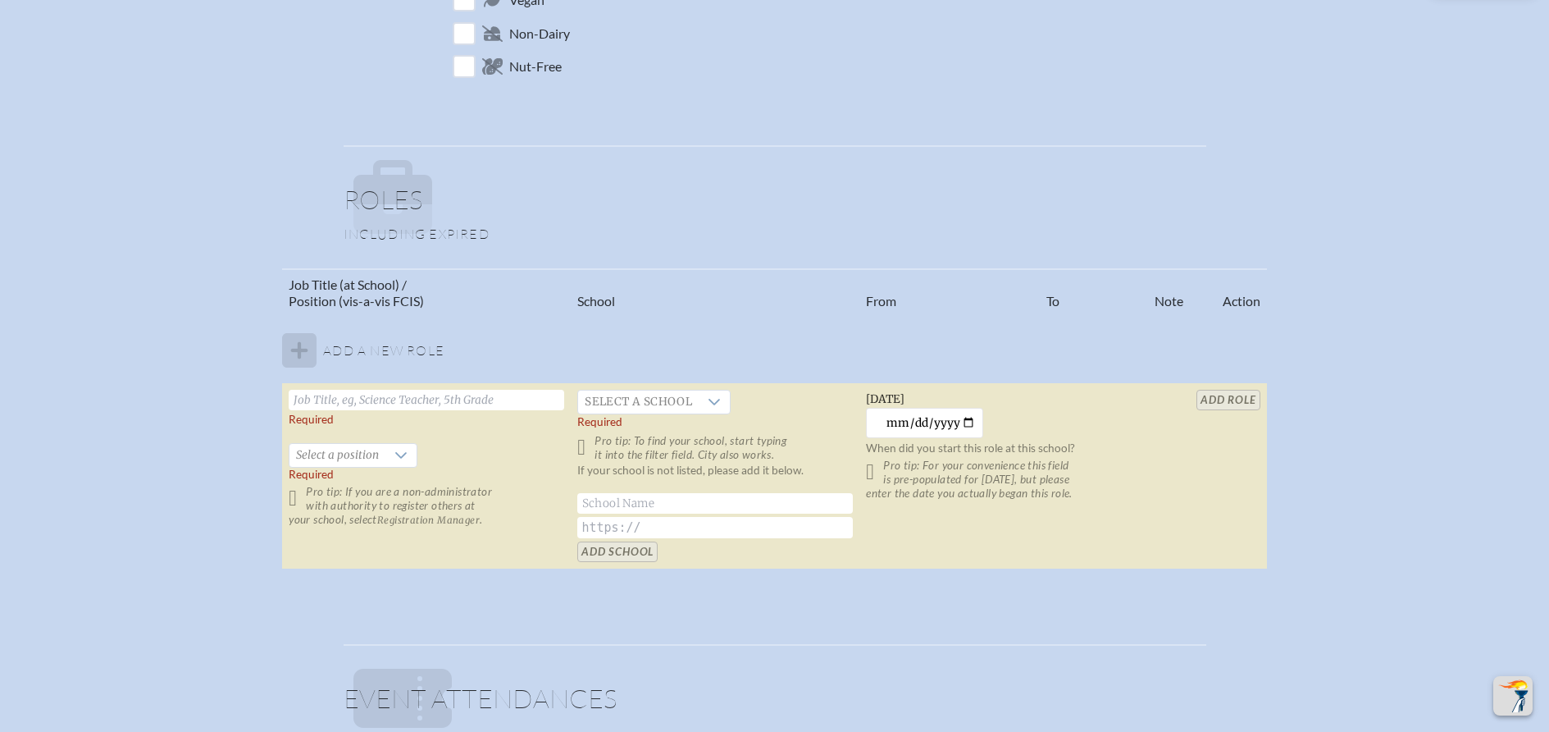
scroll to position [820, 0]
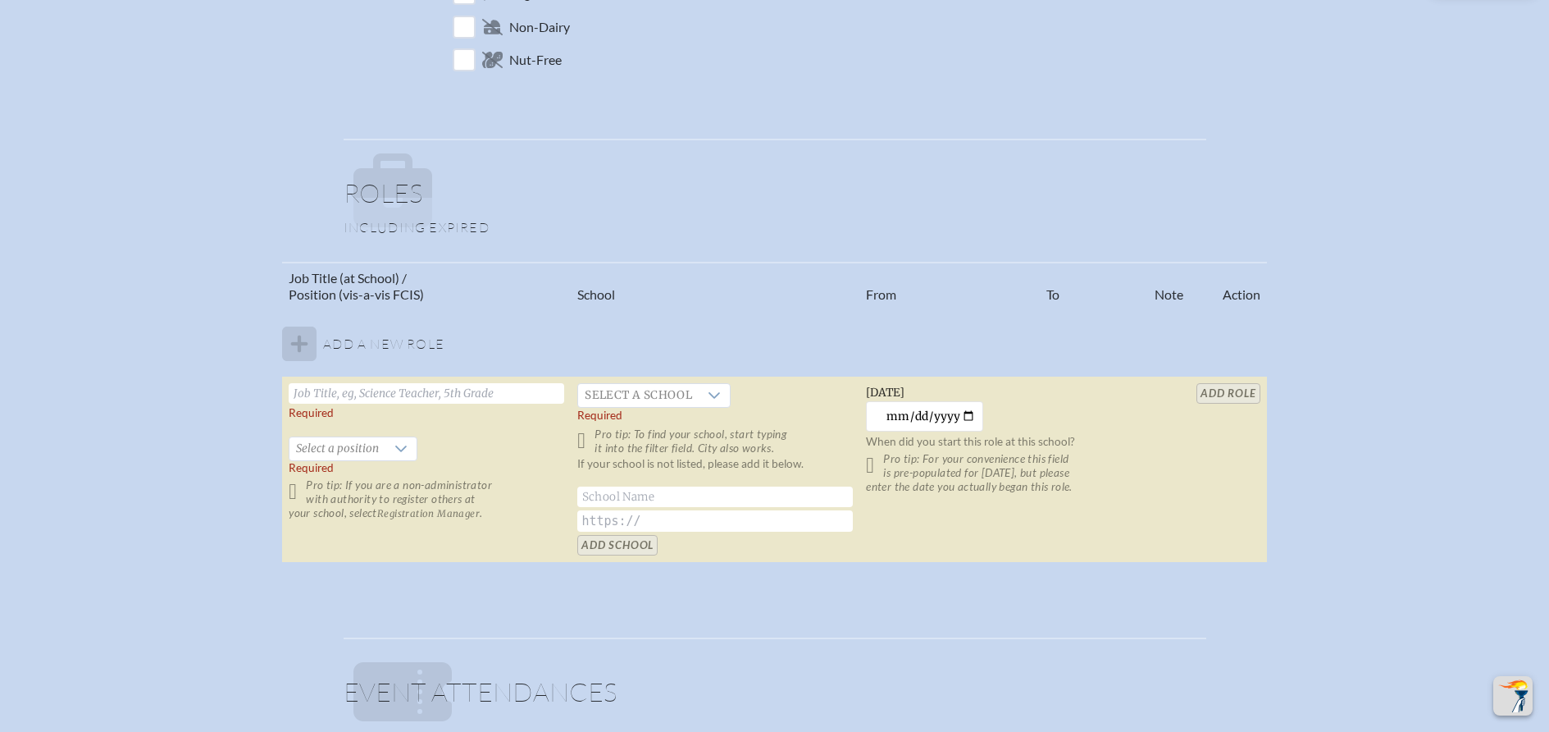
click at [443, 392] on input "text" at bounding box center [427, 393] width 276 height 21
type input "H"
type input "Head of School"
click at [694, 397] on span "Select a school" at bounding box center [638, 395] width 121 height 23
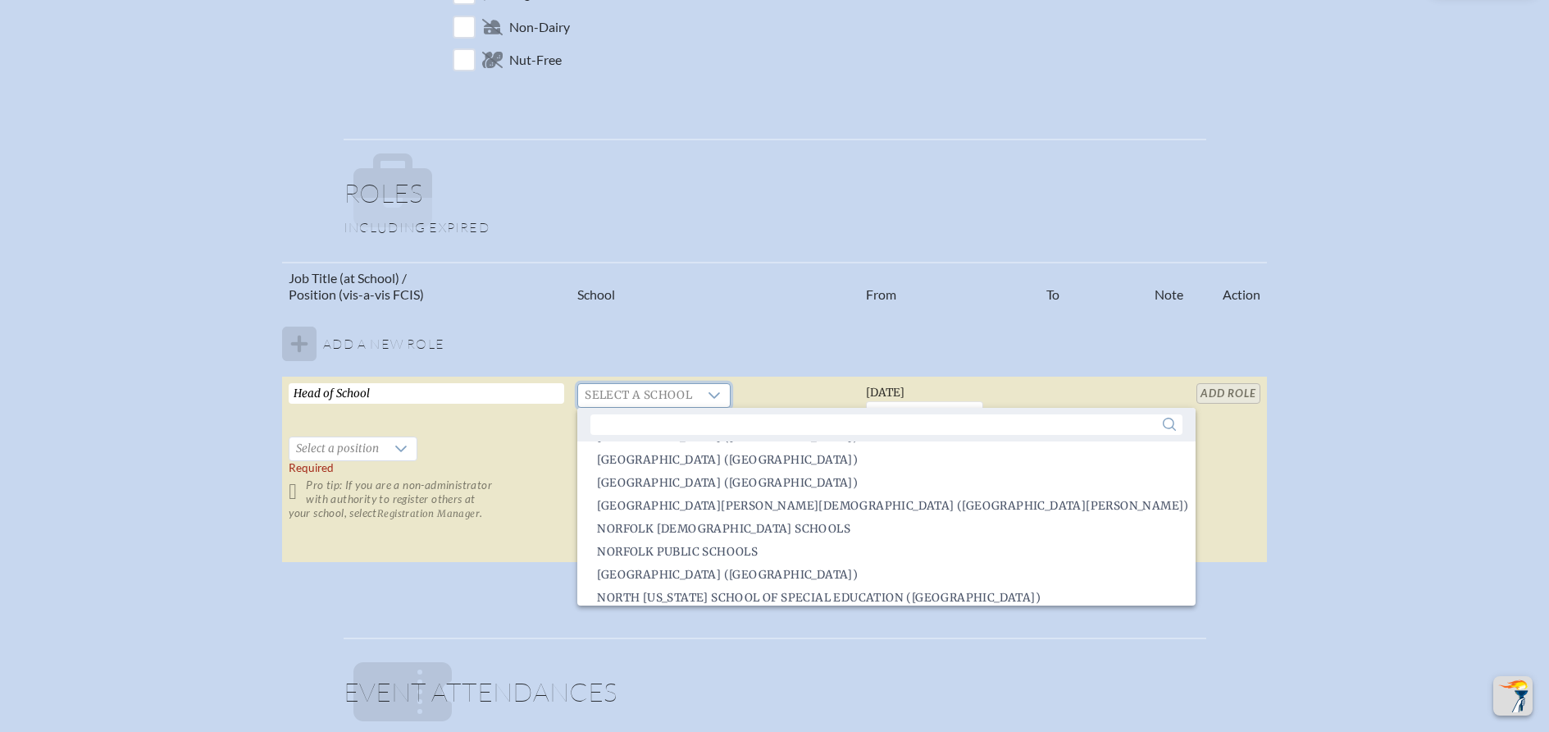
scroll to position [1969, 0]
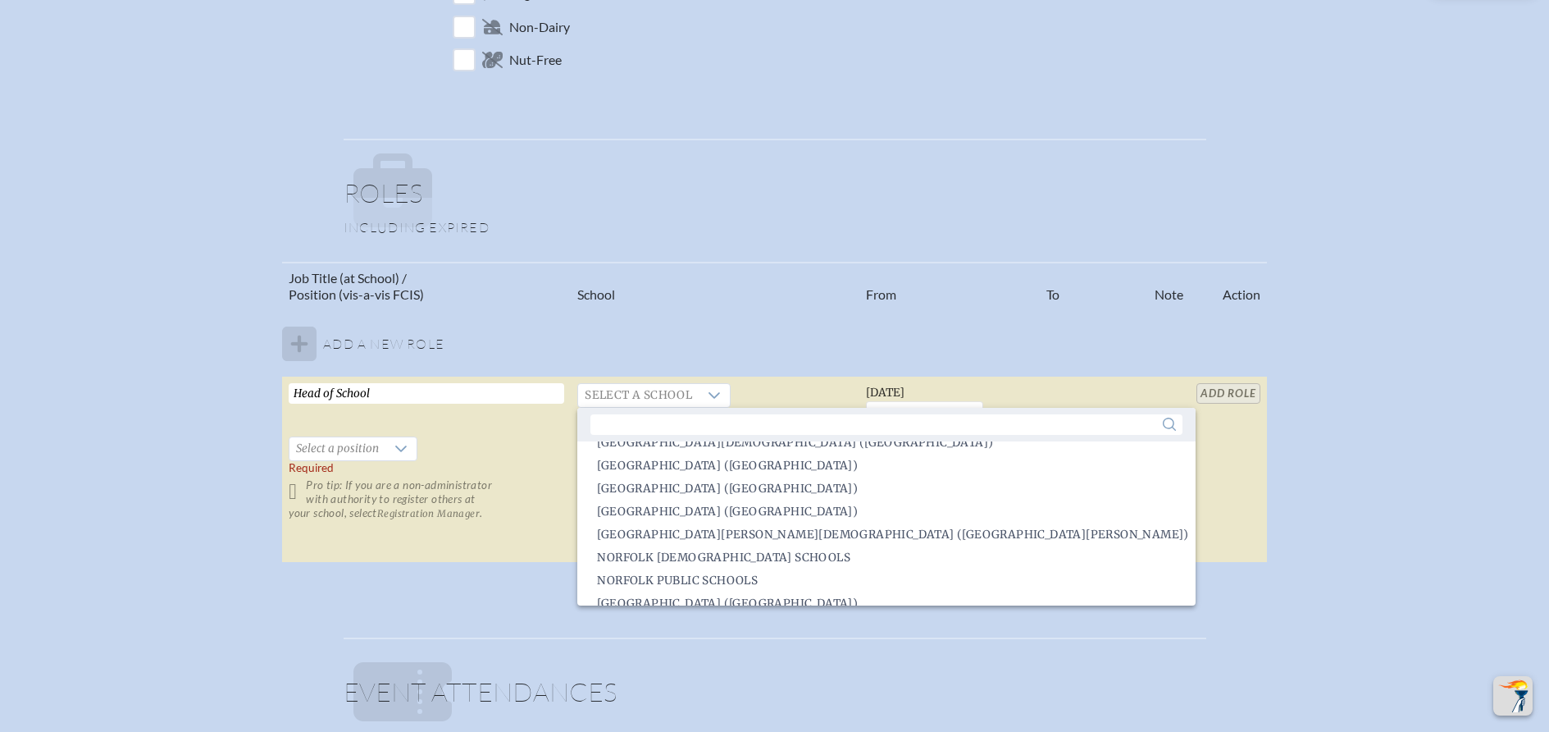
click at [717, 280] on th "School" at bounding box center [715, 286] width 289 height 48
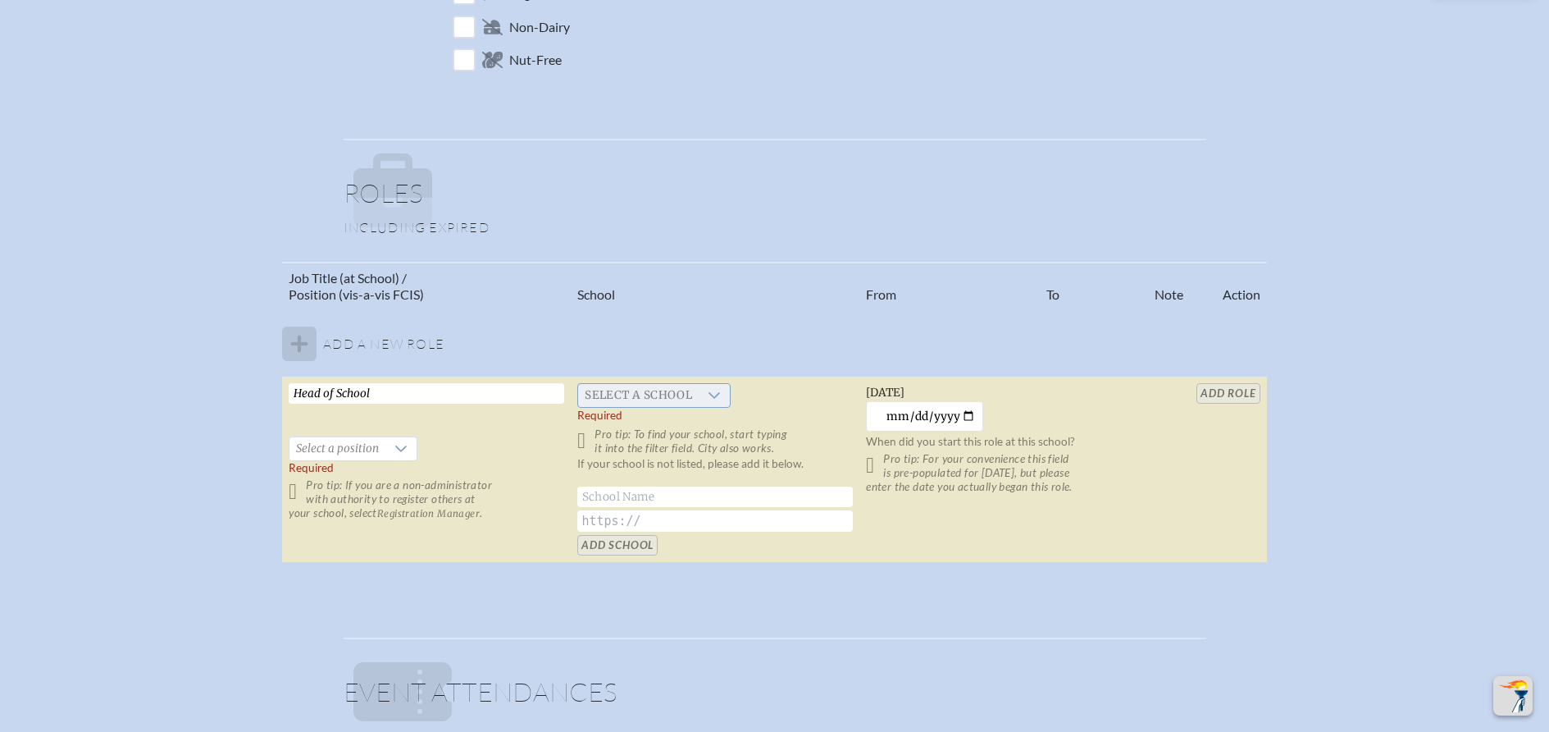
click at [717, 393] on icon at bounding box center [714, 395] width 13 height 13
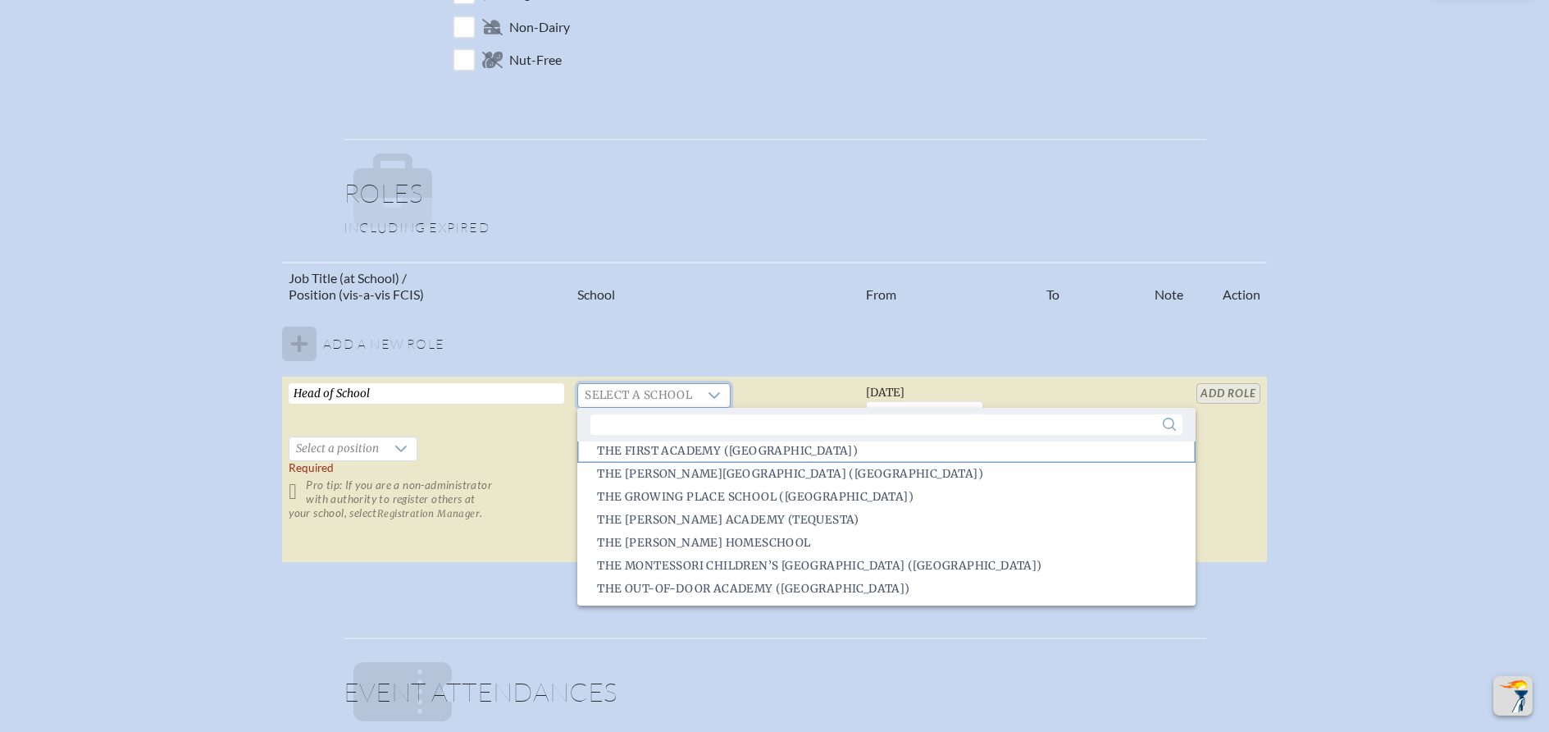
scroll to position [3445, 0]
click at [719, 543] on span "The Montessori Children’s House of Hyde Park (Tampa)" at bounding box center [819, 551] width 445 height 16
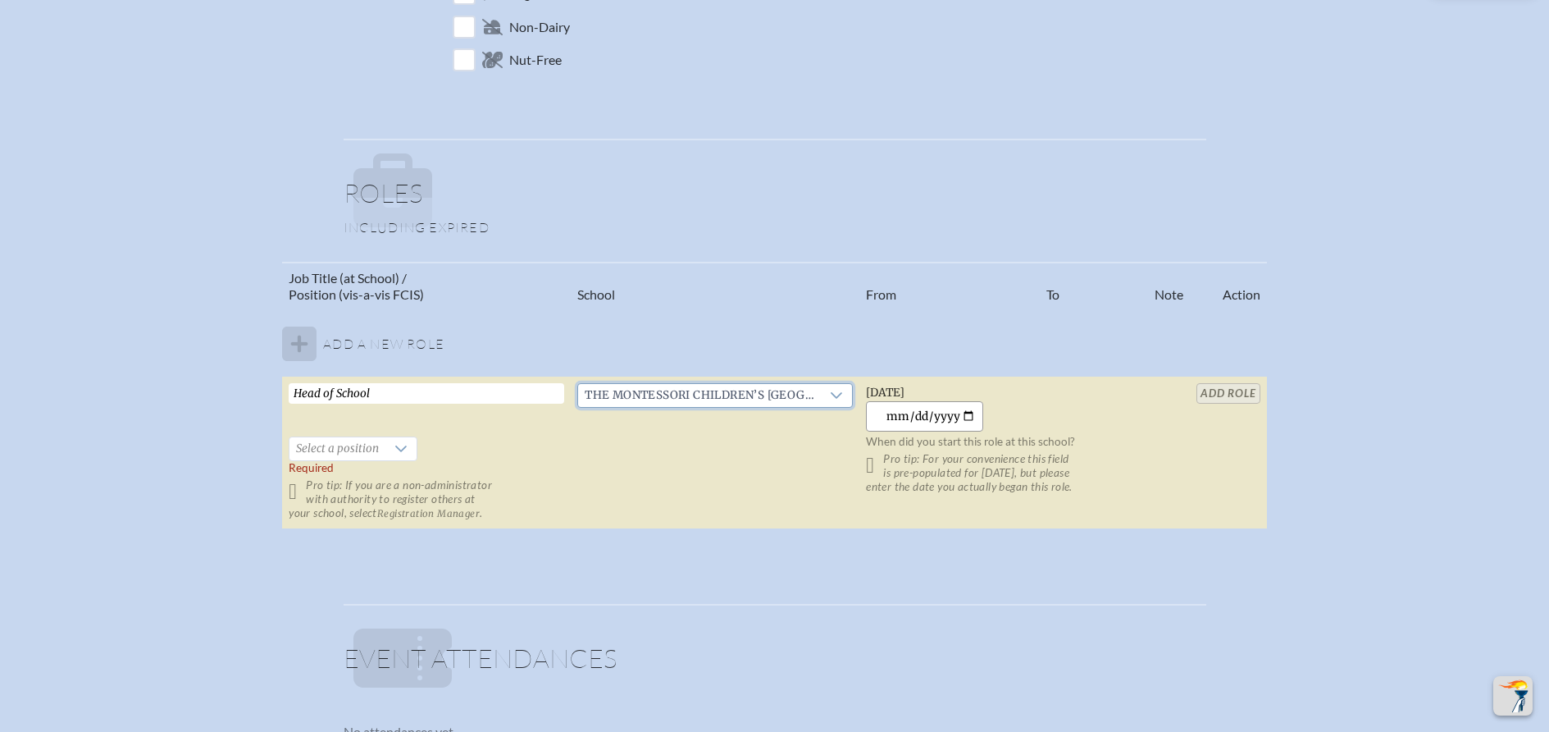
click at [972, 417] on input "2025-10-01" at bounding box center [924, 416] width 117 height 30
click at [951, 418] on input "2025-09-01" at bounding box center [924, 416] width 117 height 30
type input "1996-09-01"
click at [1064, 440] on p "When did you start this role at this school?" at bounding box center [1004, 442] width 276 height 14
click at [396, 445] on icon at bounding box center [401, 448] width 13 height 13
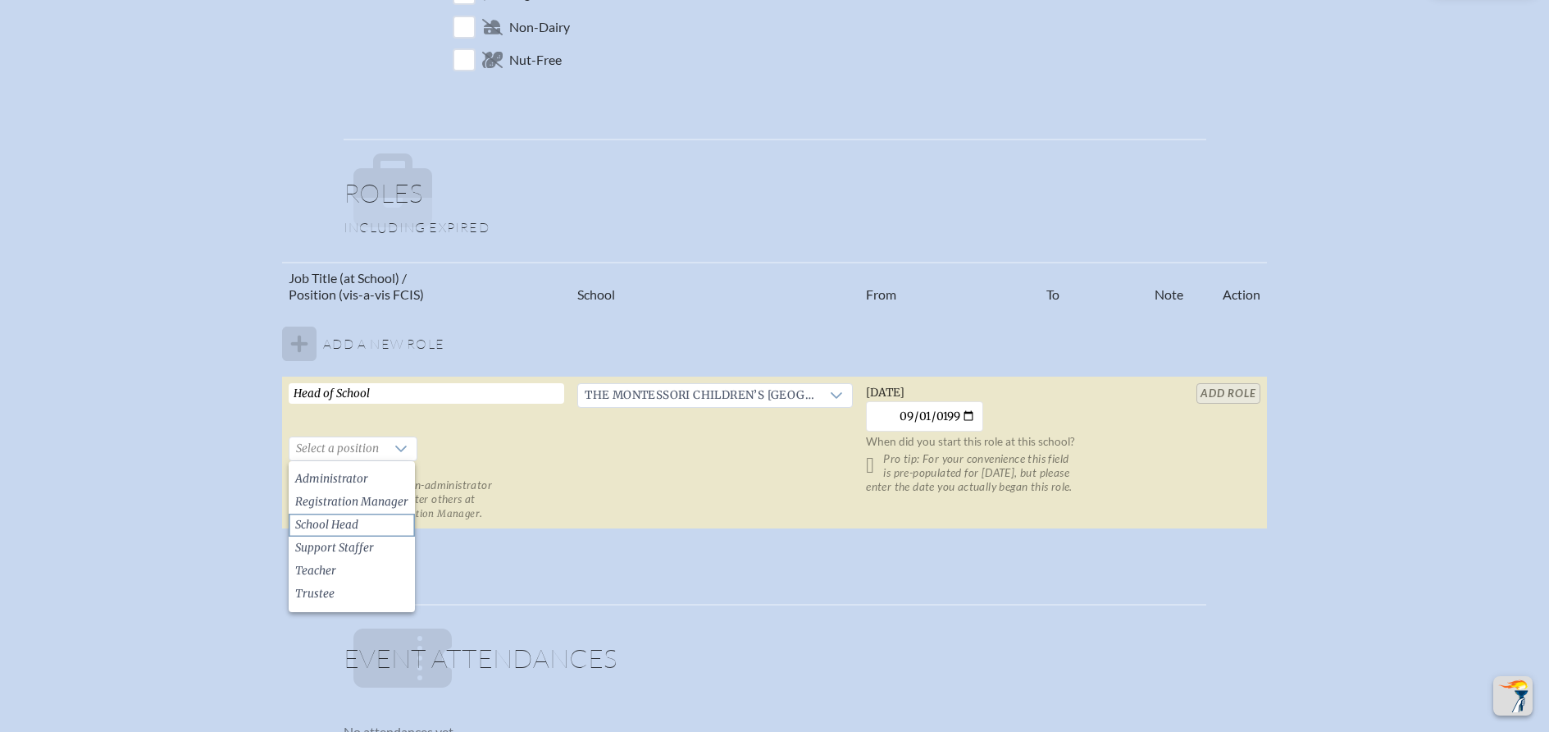
click at [369, 522] on li "School Head" at bounding box center [352, 524] width 126 height 23
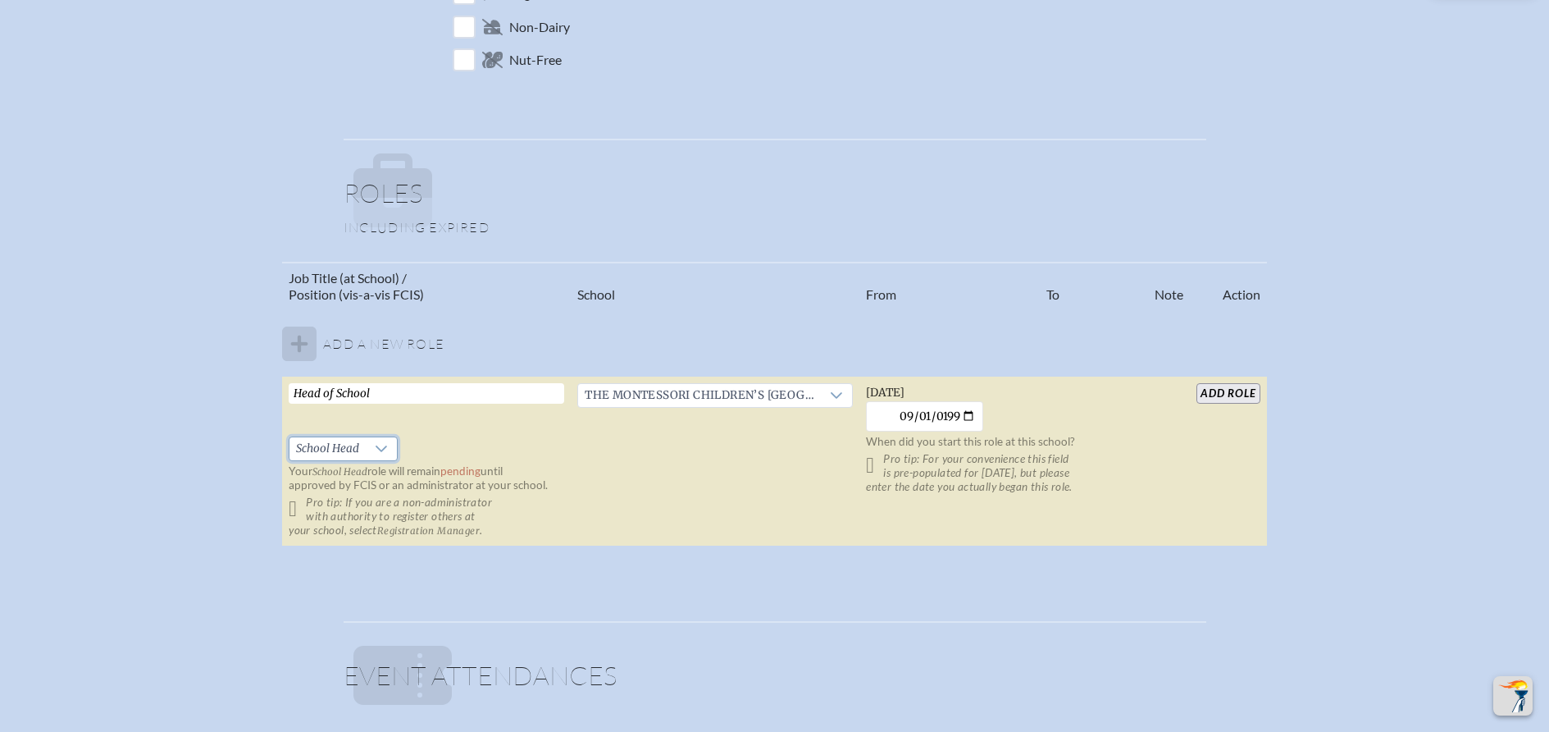
click at [298, 511] on p "Pro tip: If you are a non-administrator with authority to register others at yo…" at bounding box center [427, 516] width 276 height 42
click at [873, 466] on p "Pro tip: For your convenience this field is pre-populated for [DATE], but pleas…" at bounding box center [1004, 473] width 276 height 42
click at [876, 468] on p "Pro tip: For your convenience this field is pre-populated for [DATE], but pleas…" at bounding box center [1004, 473] width 276 height 42
click at [1244, 392] on input "add Role" at bounding box center [1228, 393] width 63 height 21
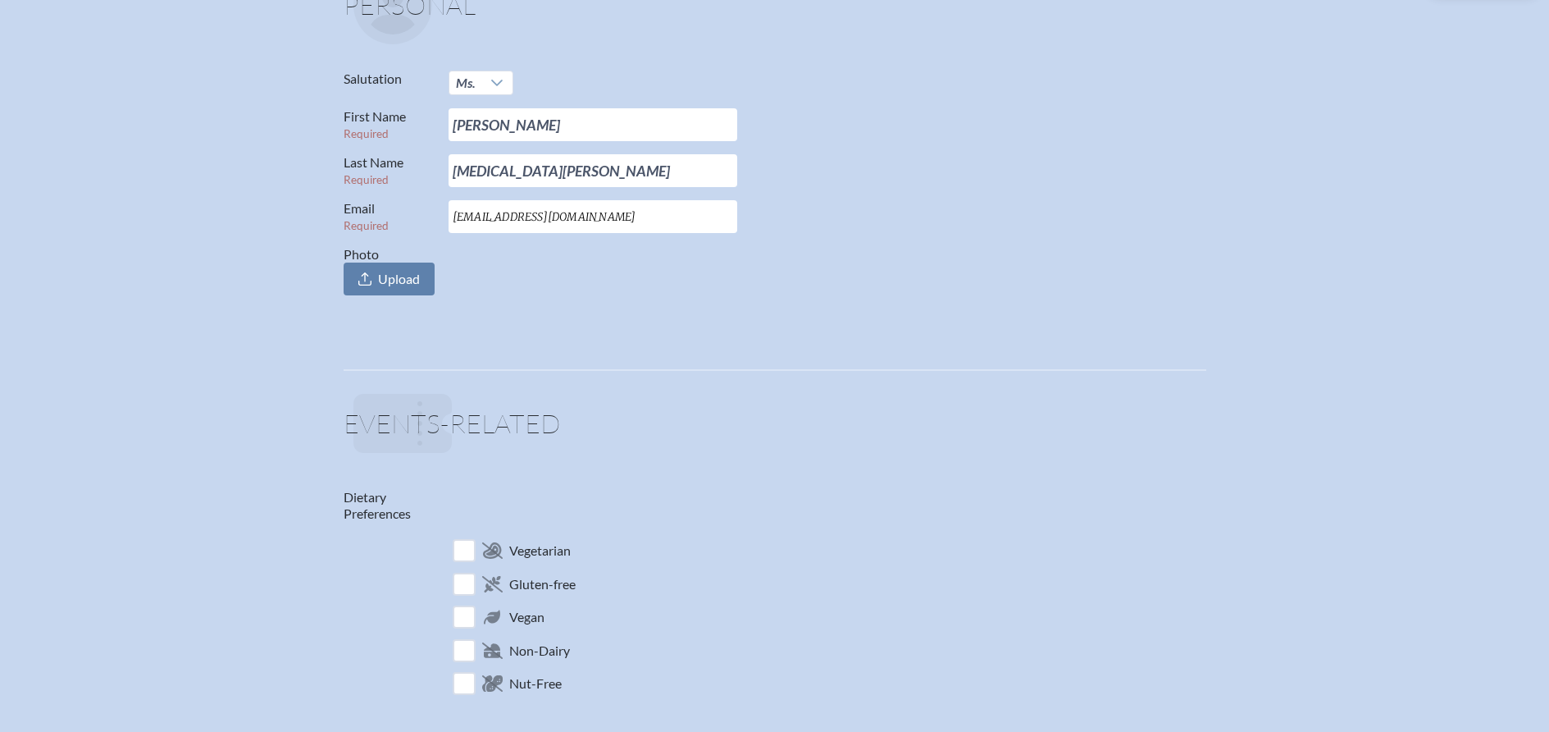
scroll to position [0, 0]
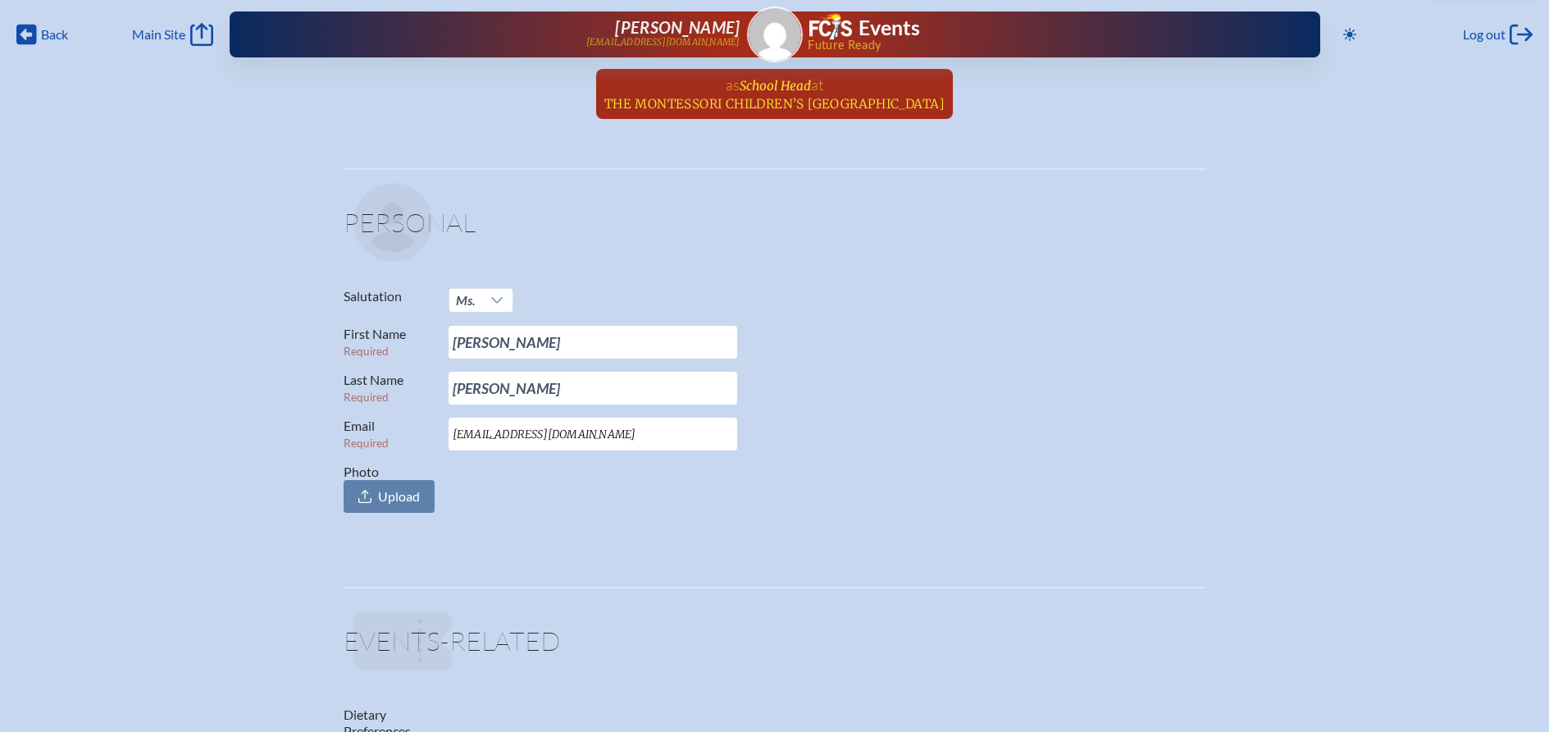
click at [794, 100] on span "The Montessori Children’s [GEOGRAPHIC_DATA]" at bounding box center [775, 104] width 340 height 16
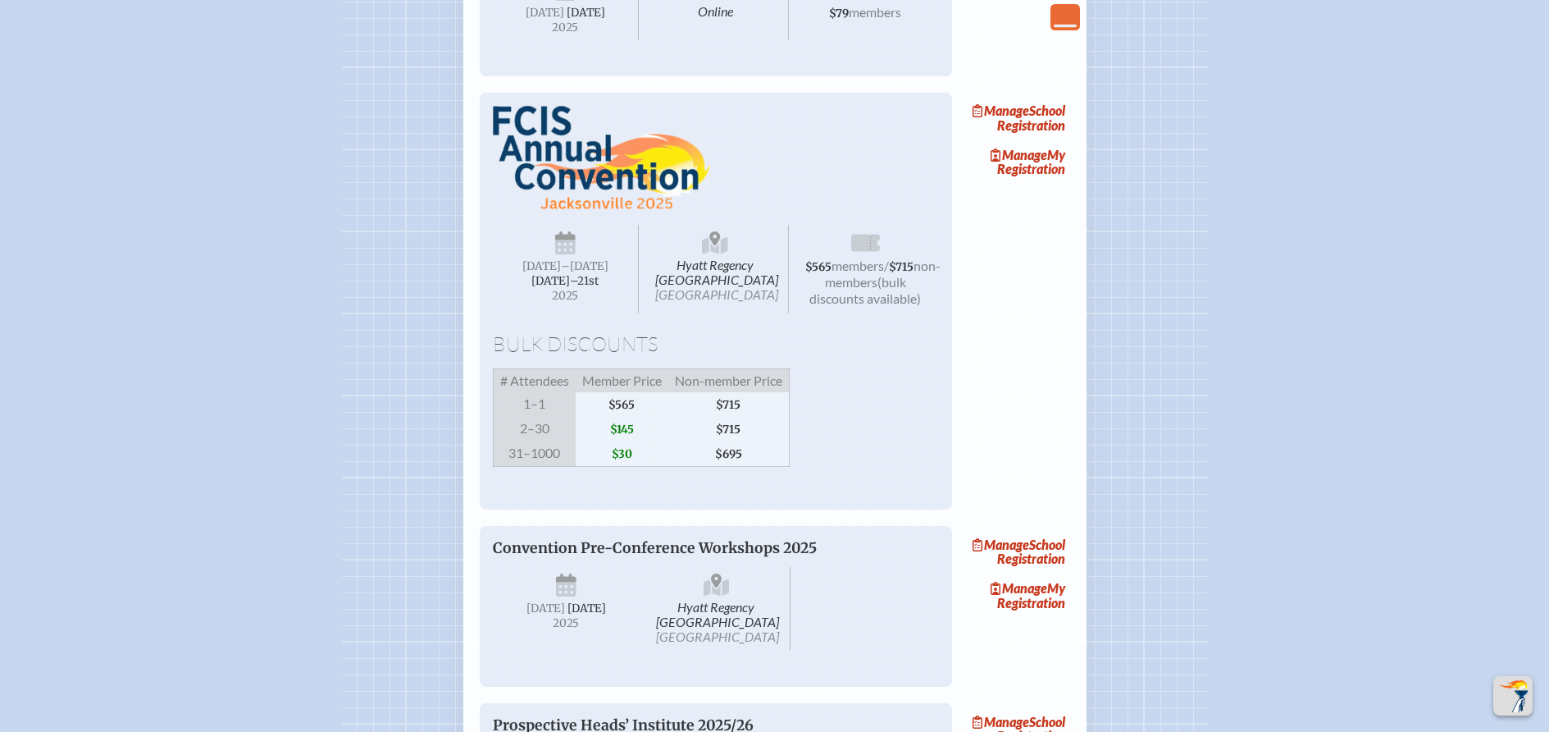
scroll to position [1476, 0]
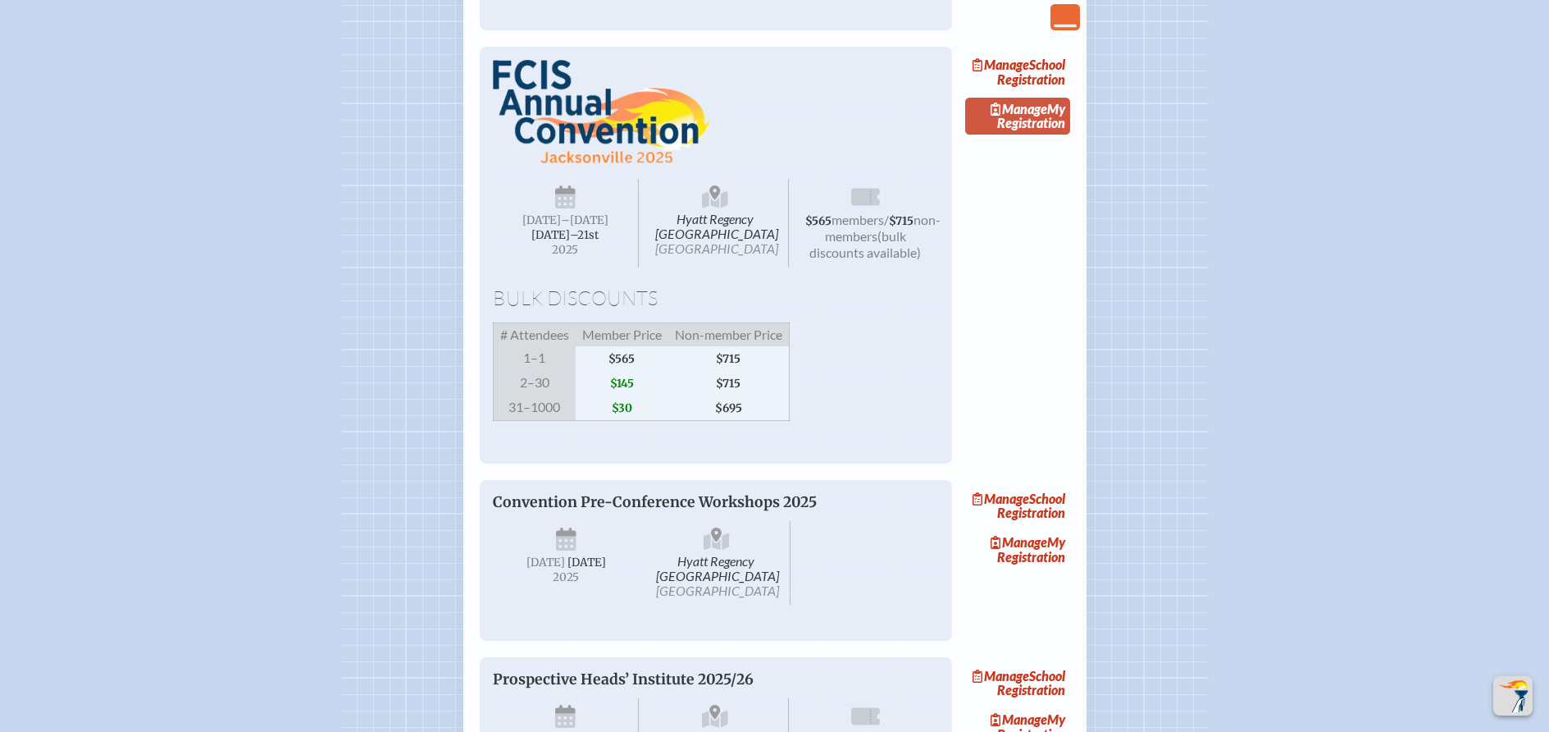
click at [1035, 135] on link "Manage My Registration" at bounding box center [1017, 117] width 105 height 38
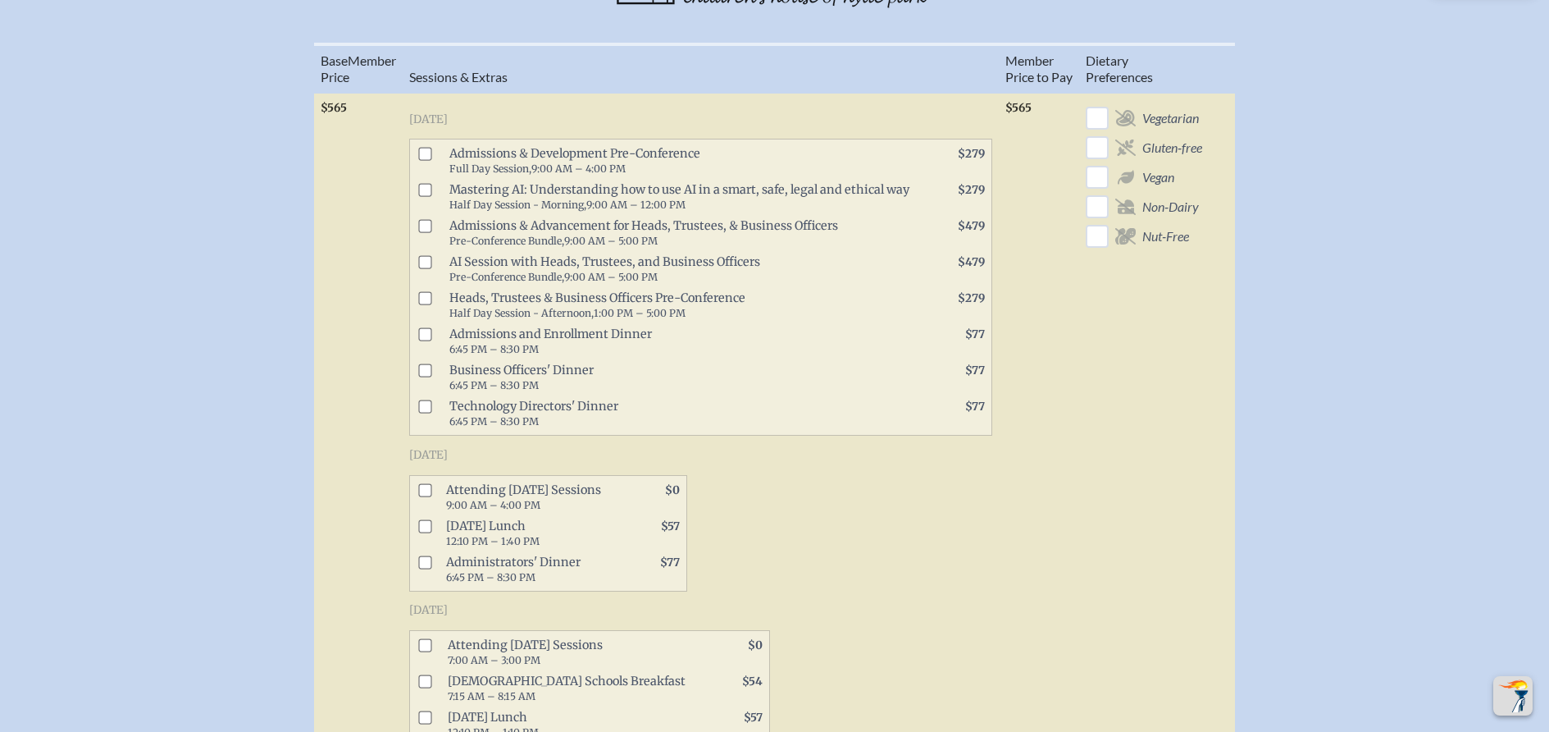
scroll to position [820, 0]
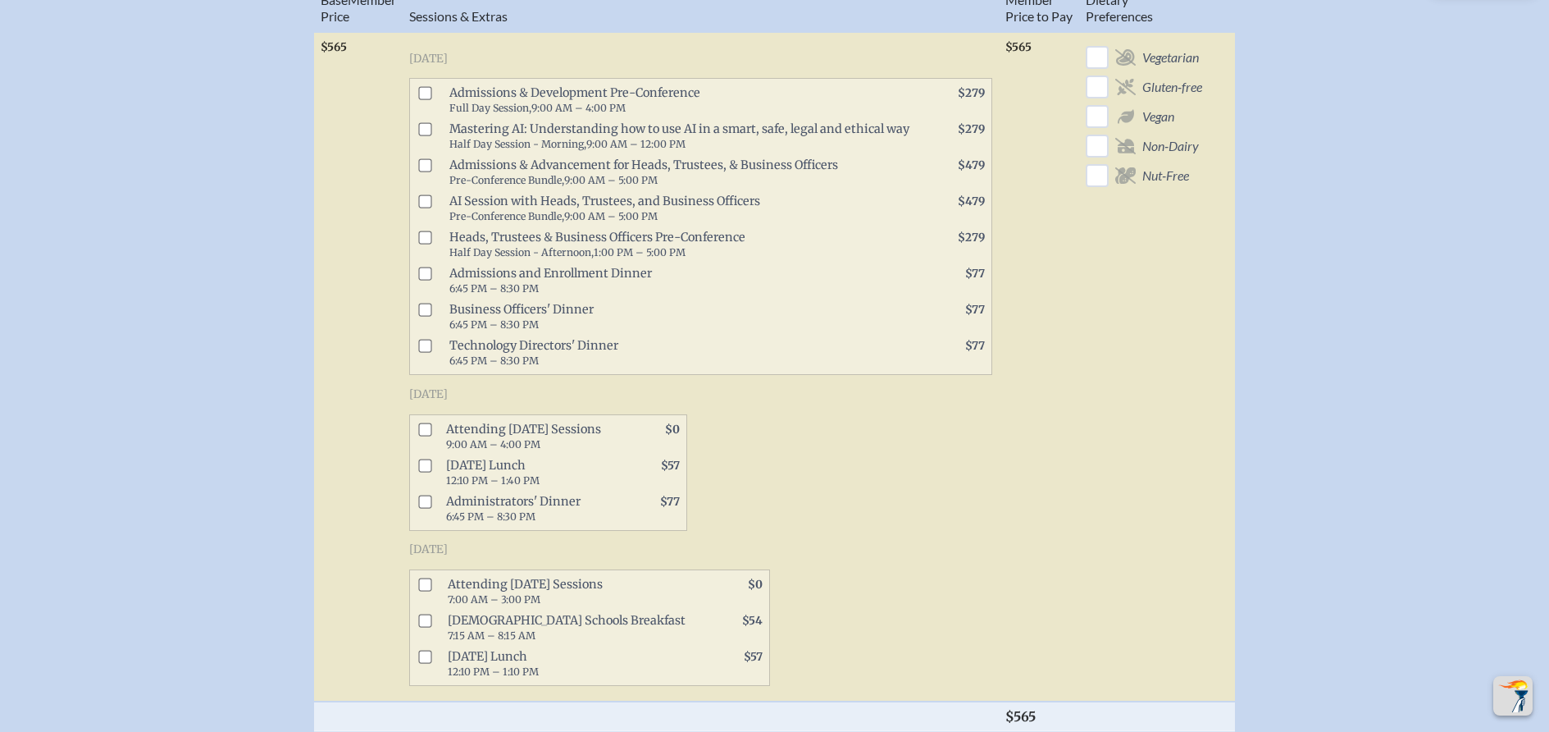
click at [429, 436] on input "checkbox" at bounding box center [424, 428] width 13 height 13
checkbox input "true"
click at [426, 472] on input "checkbox" at bounding box center [424, 465] width 13 height 13
checkbox input "true"
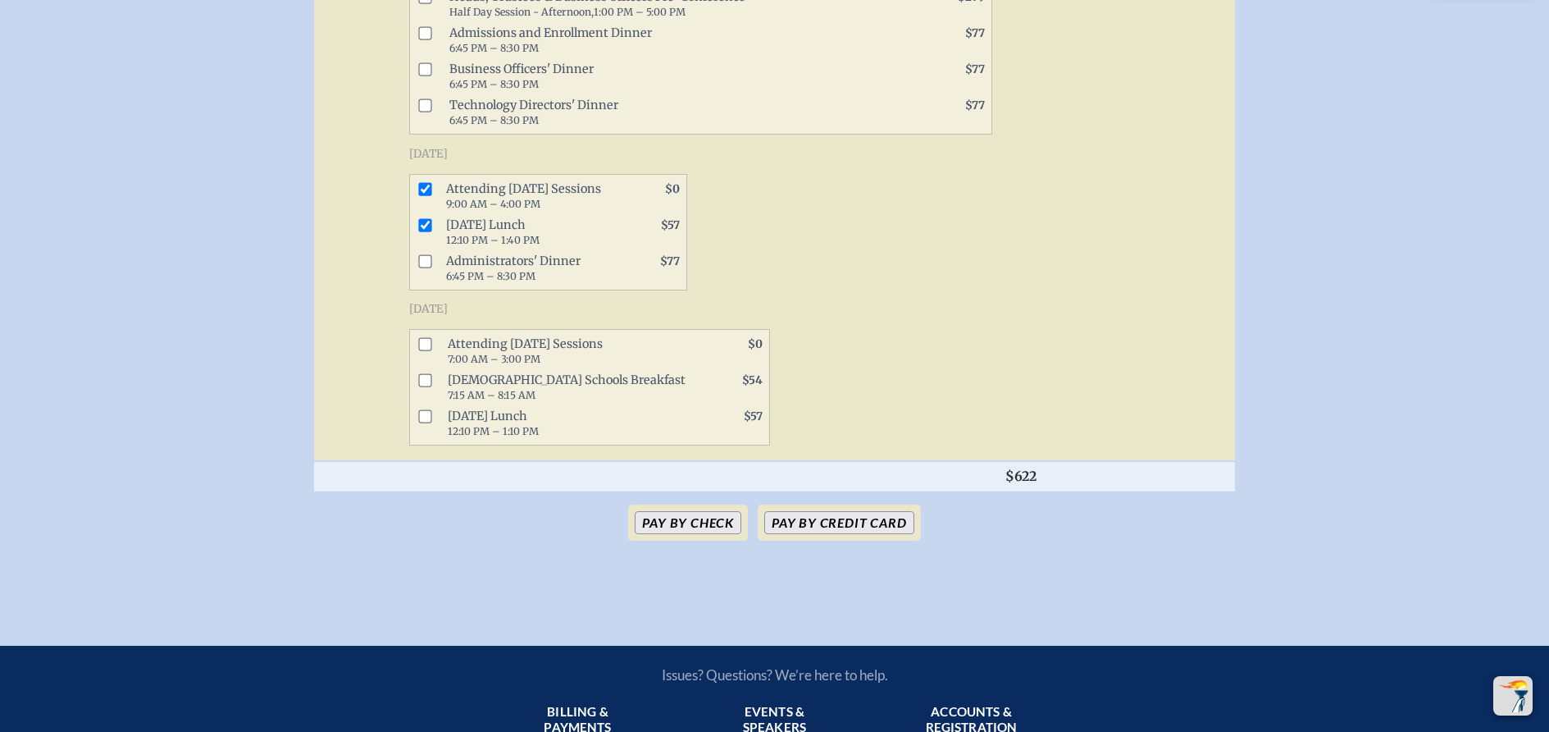
scroll to position [1066, 0]
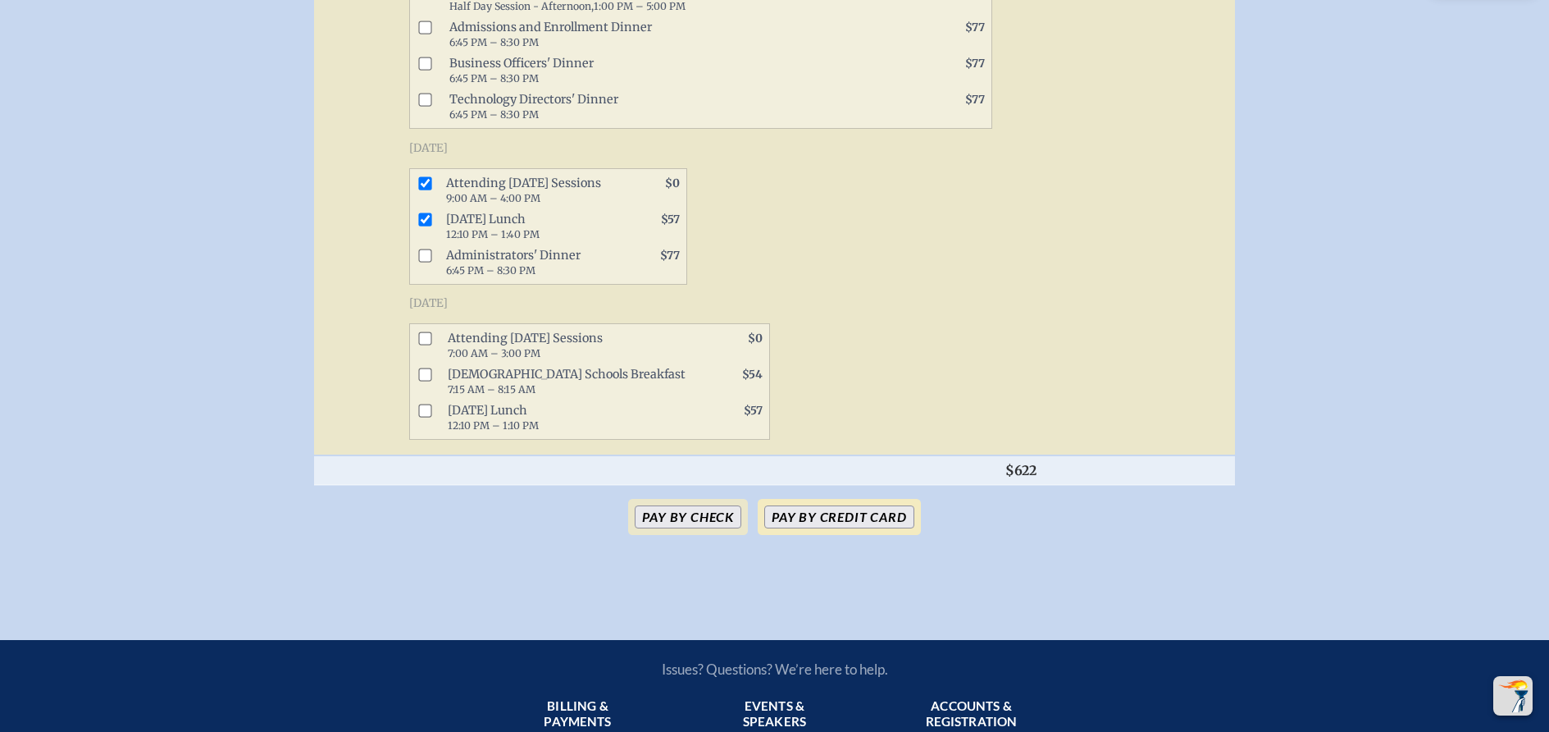
click at [848, 528] on button "Pay by Credit Card" at bounding box center [838, 516] width 149 height 23
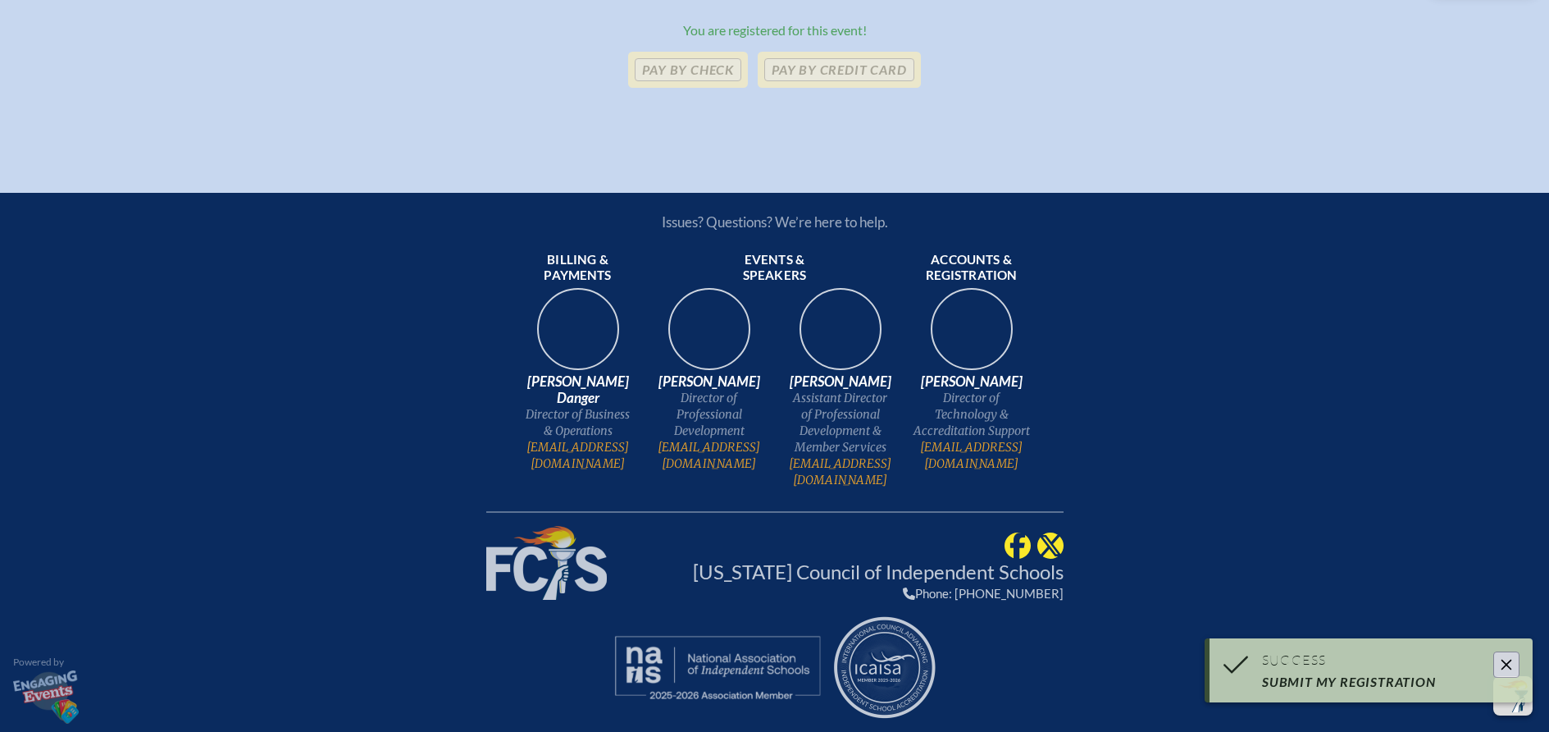
scroll to position [999, 0]
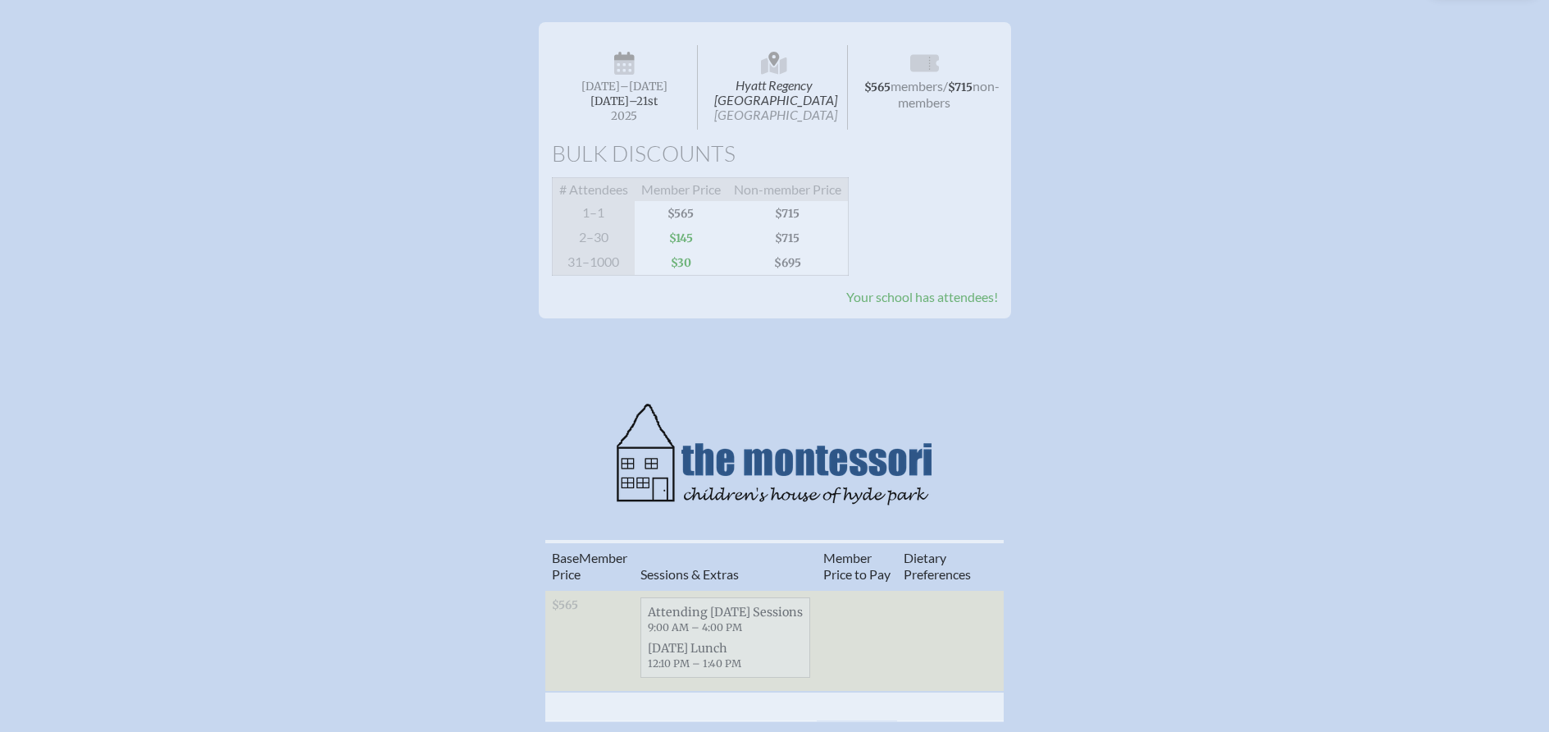
scroll to position [322, 0]
click at [1220, 389] on div "Hyatt Regency [GEOGRAPHIC_DATA] Jacksonville [DATE] –[DATE]–⁠21st , 2025 $565 m…" at bounding box center [774, 261] width 1497 height 501
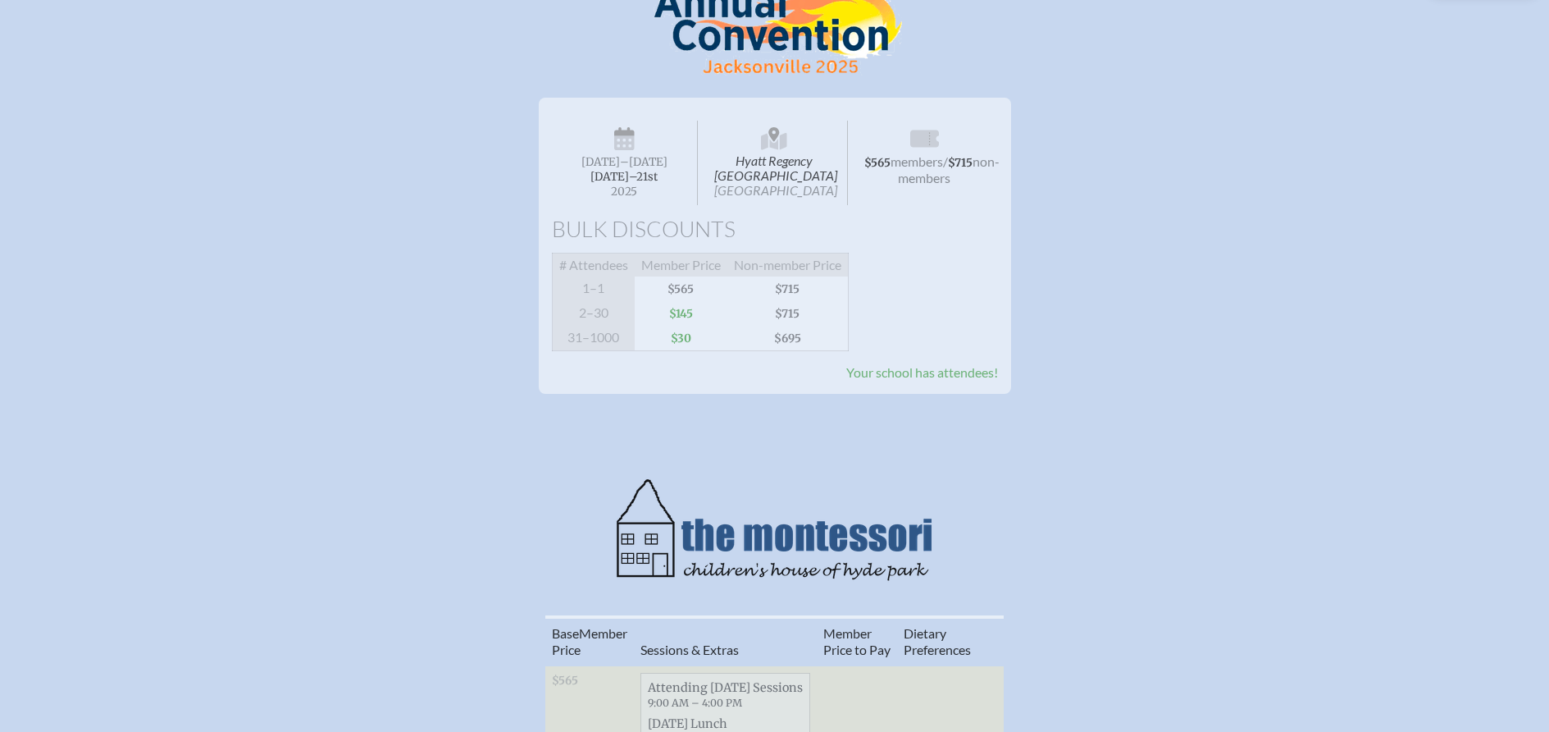
scroll to position [240, 0]
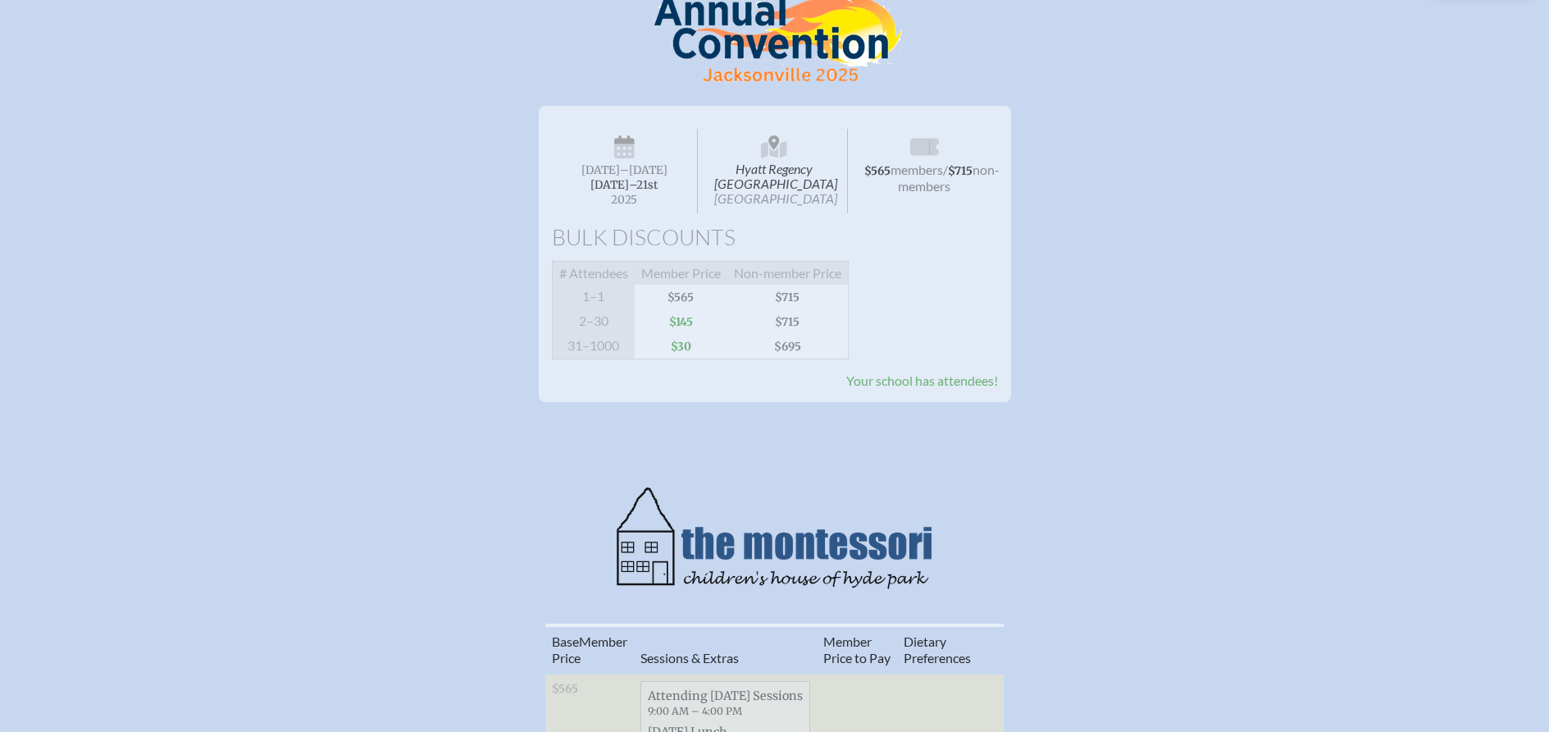
click at [788, 180] on span "Hyatt Regency [GEOGRAPHIC_DATA] [GEOGRAPHIC_DATA]" at bounding box center [774, 171] width 147 height 84
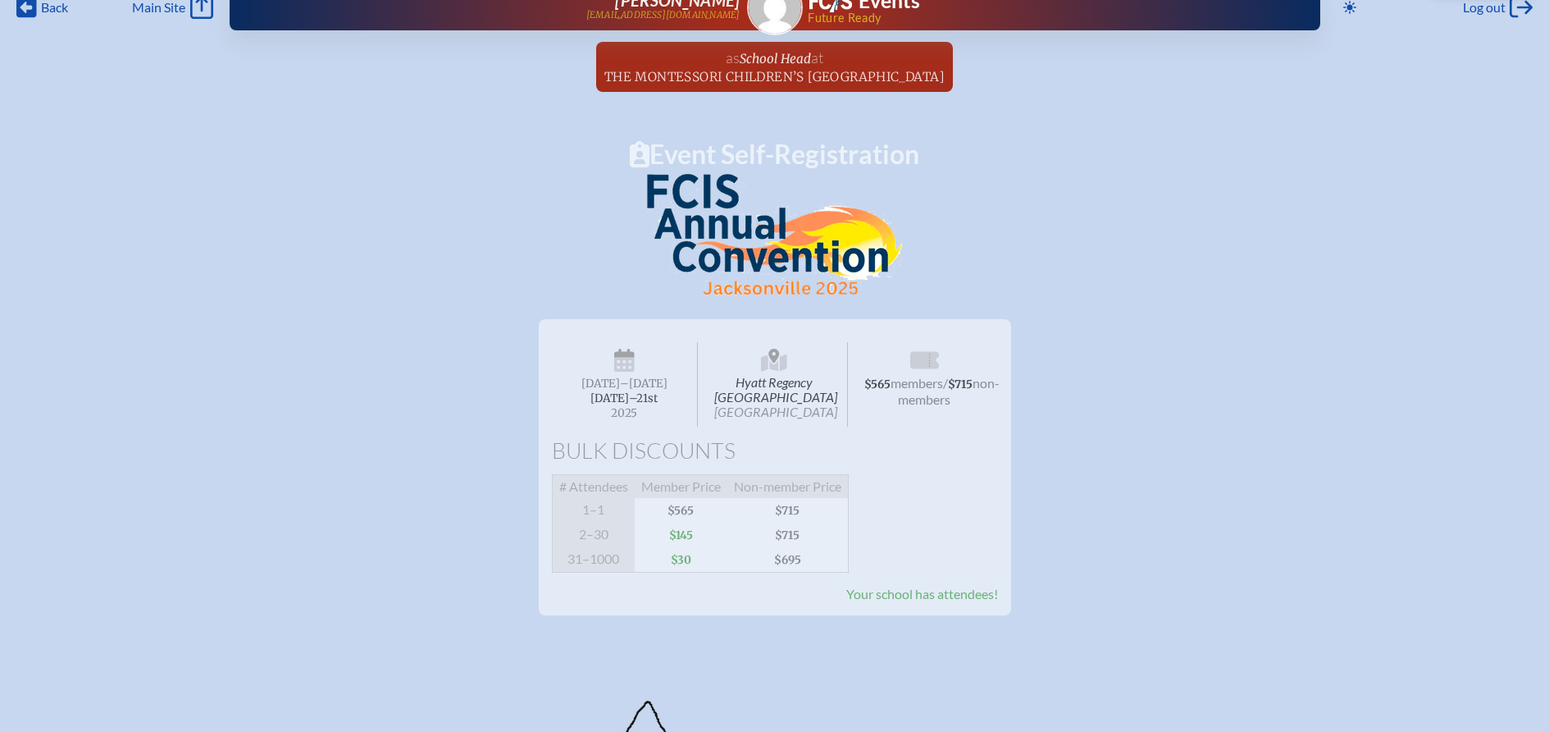
scroll to position [0, 0]
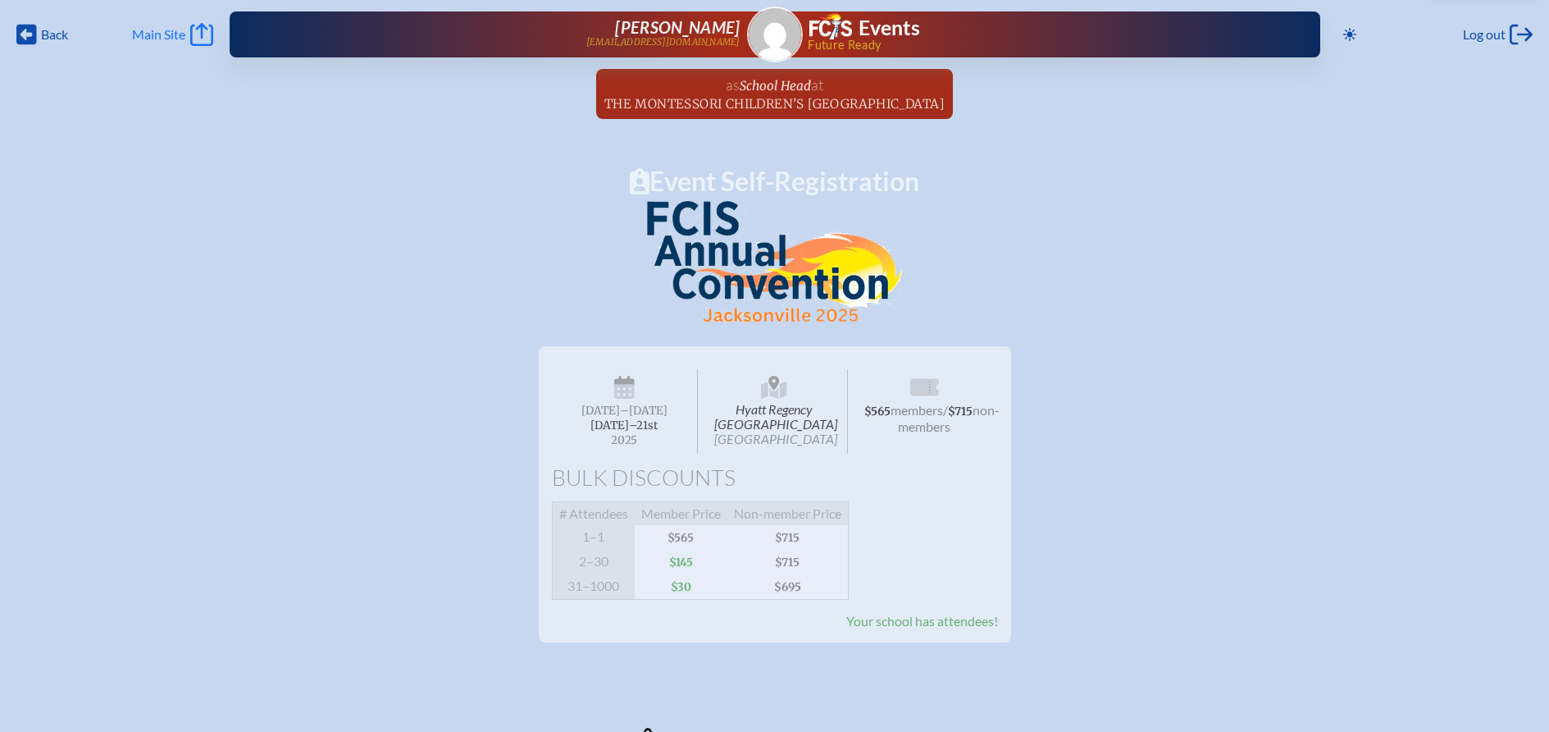
click at [155, 37] on span "Main Site" at bounding box center [158, 34] width 53 height 16
